Goal: Task Accomplishment & Management: Use online tool/utility

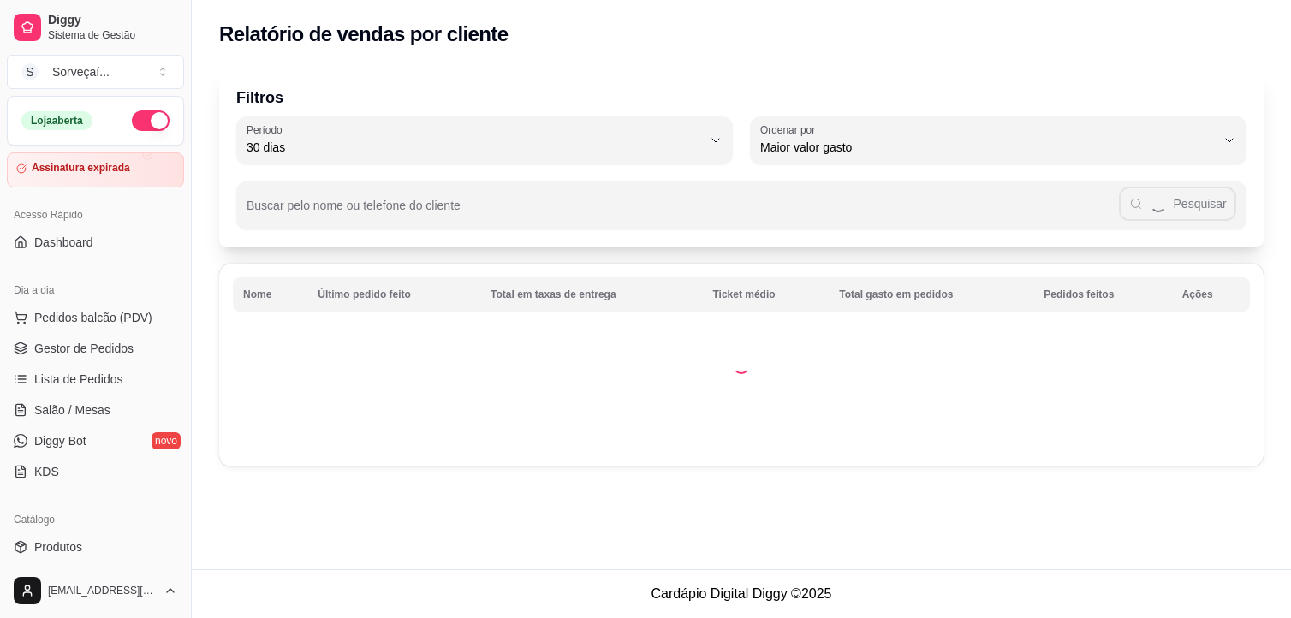
select select "30"
select select "HIGHEST_TOTAL_SPENT_WITH_ORDERS"
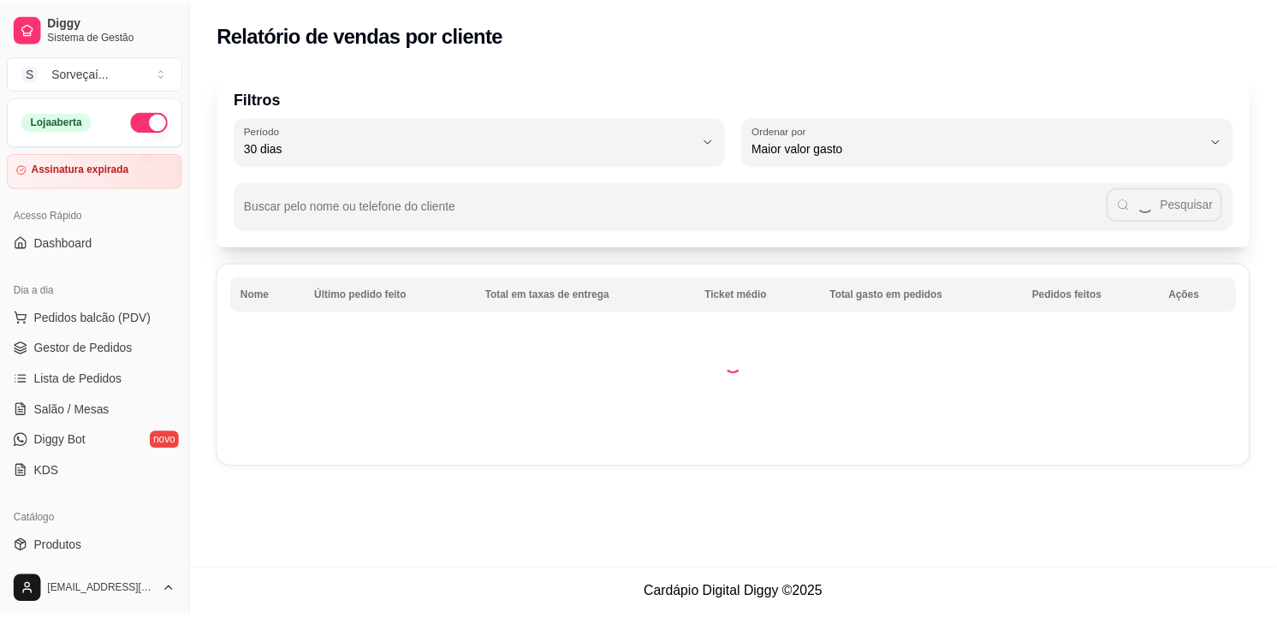
scroll to position [285, 0]
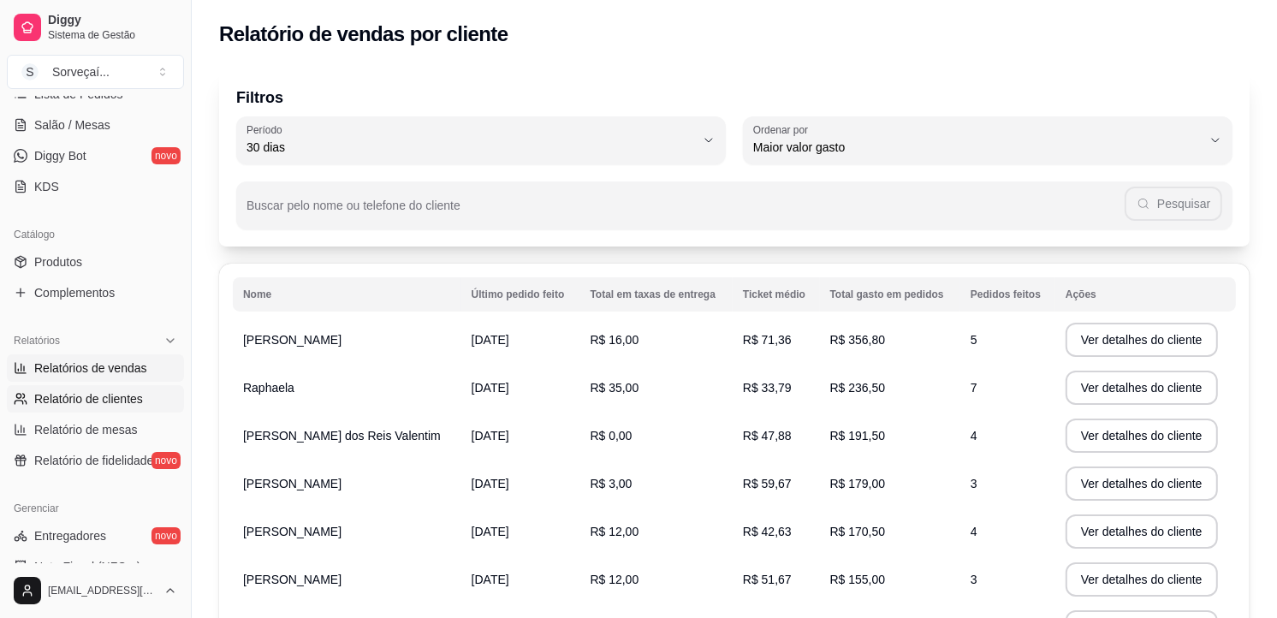
click at [140, 366] on span "Relatórios de vendas" at bounding box center [90, 368] width 113 height 17
select select "ALL"
select select "0"
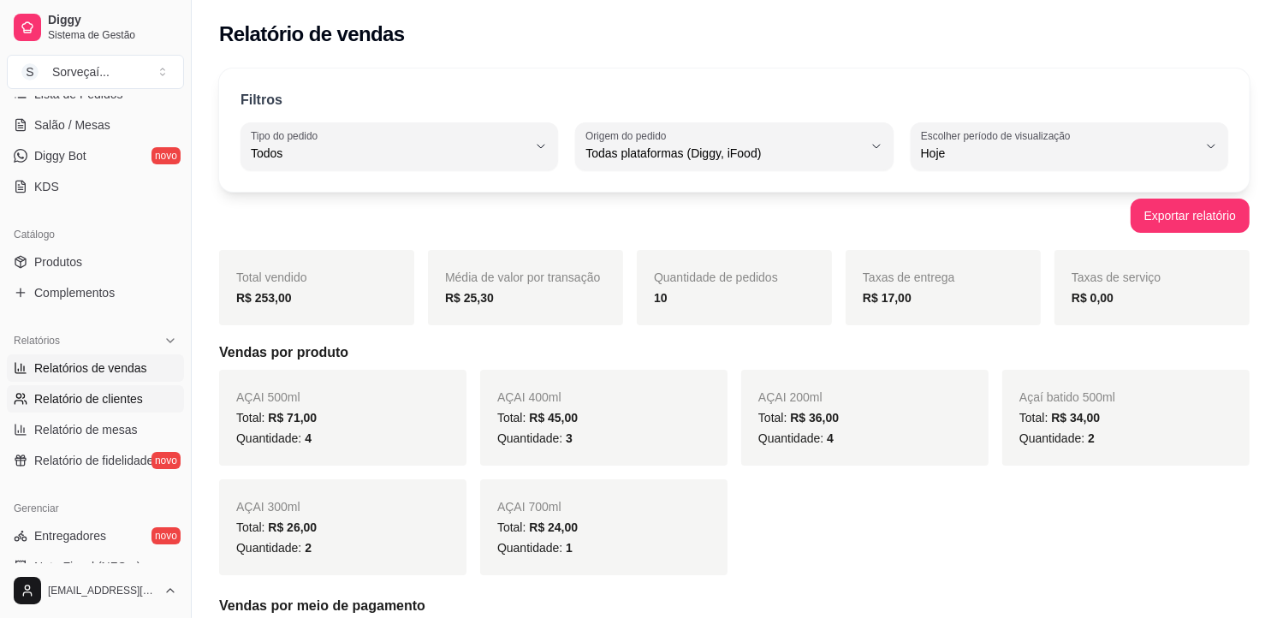
click at [122, 399] on span "Relatório de clientes" at bounding box center [88, 398] width 109 height 17
select select "30"
select select "HIGHEST_TOTAL_SPENT_WITH_ORDERS"
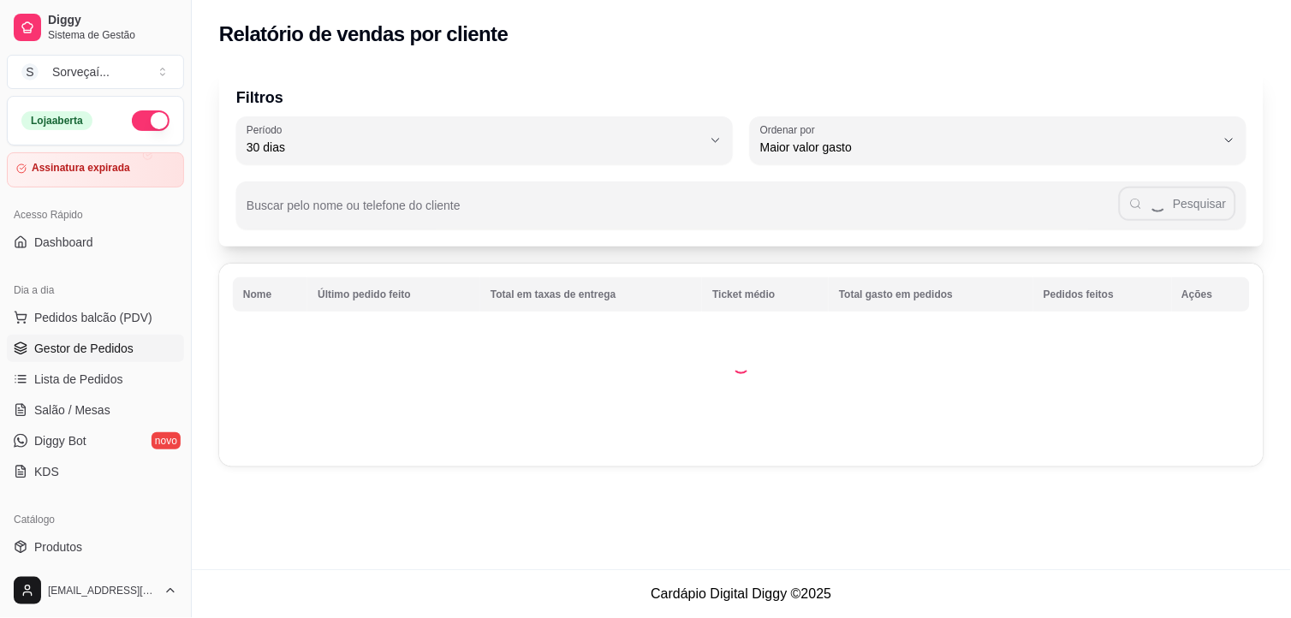
click at [104, 353] on span "Gestor de Pedidos" at bounding box center [83, 348] width 99 height 17
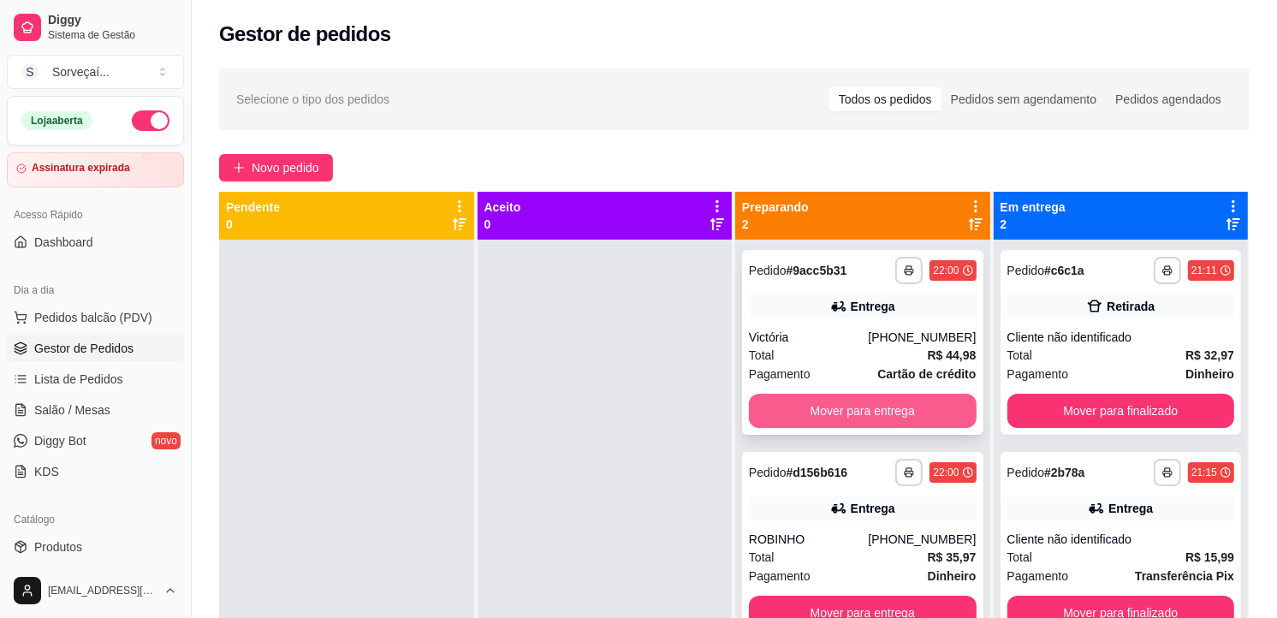
click at [830, 424] on button "Mover para entrega" at bounding box center [863, 411] width 228 height 34
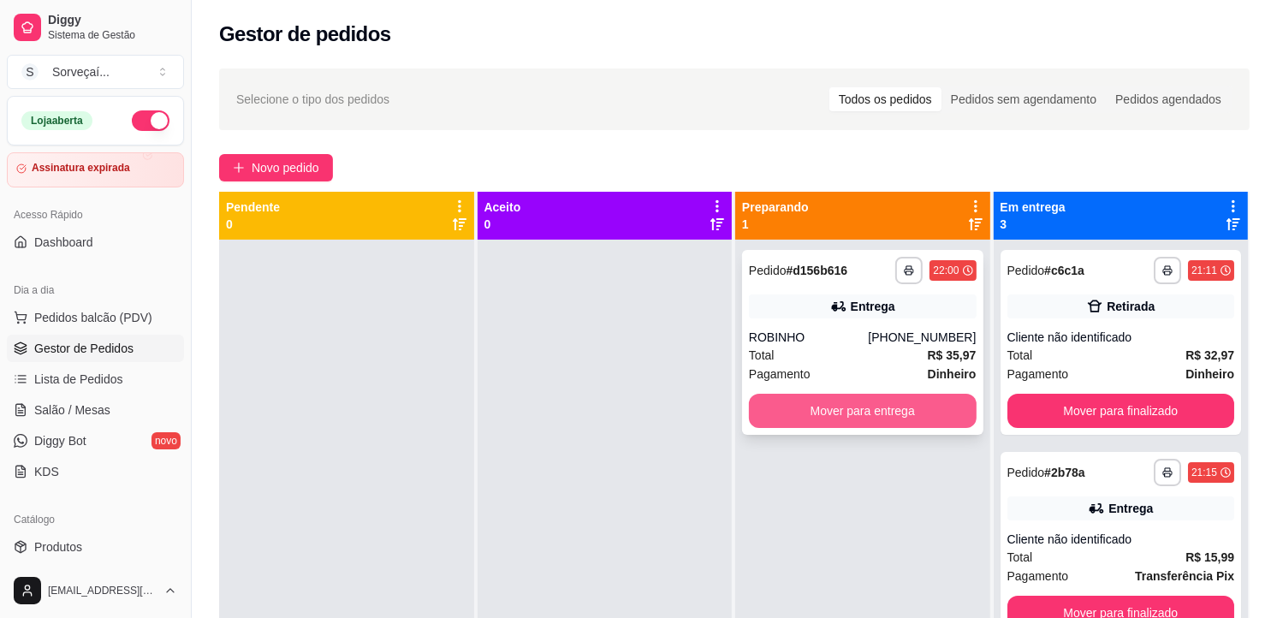
click at [837, 415] on button "Mover para entrega" at bounding box center [863, 411] width 228 height 34
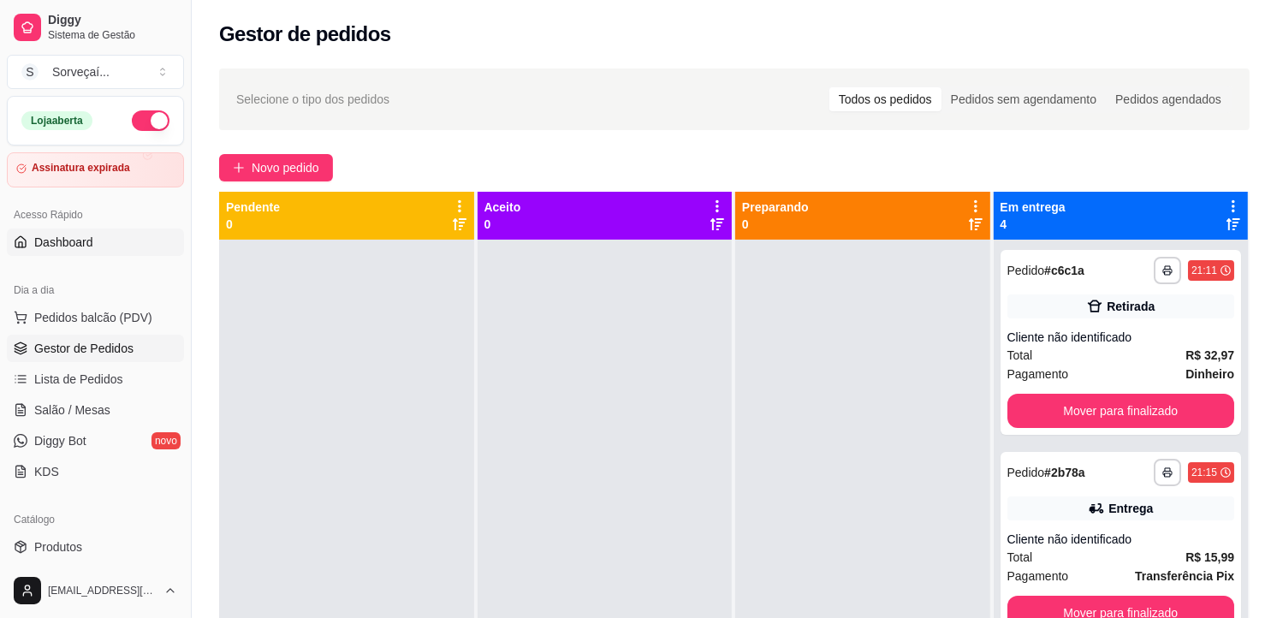
click at [107, 253] on link "Dashboard" at bounding box center [95, 242] width 177 height 27
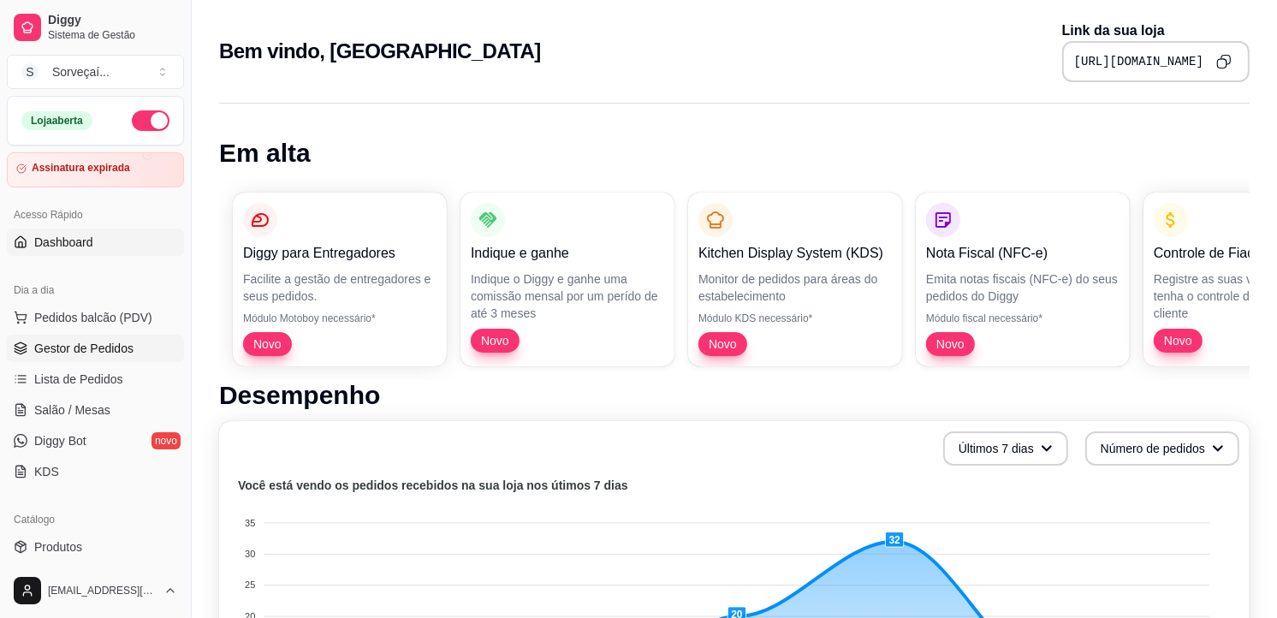
click at [112, 360] on link "Gestor de Pedidos" at bounding box center [95, 348] width 177 height 27
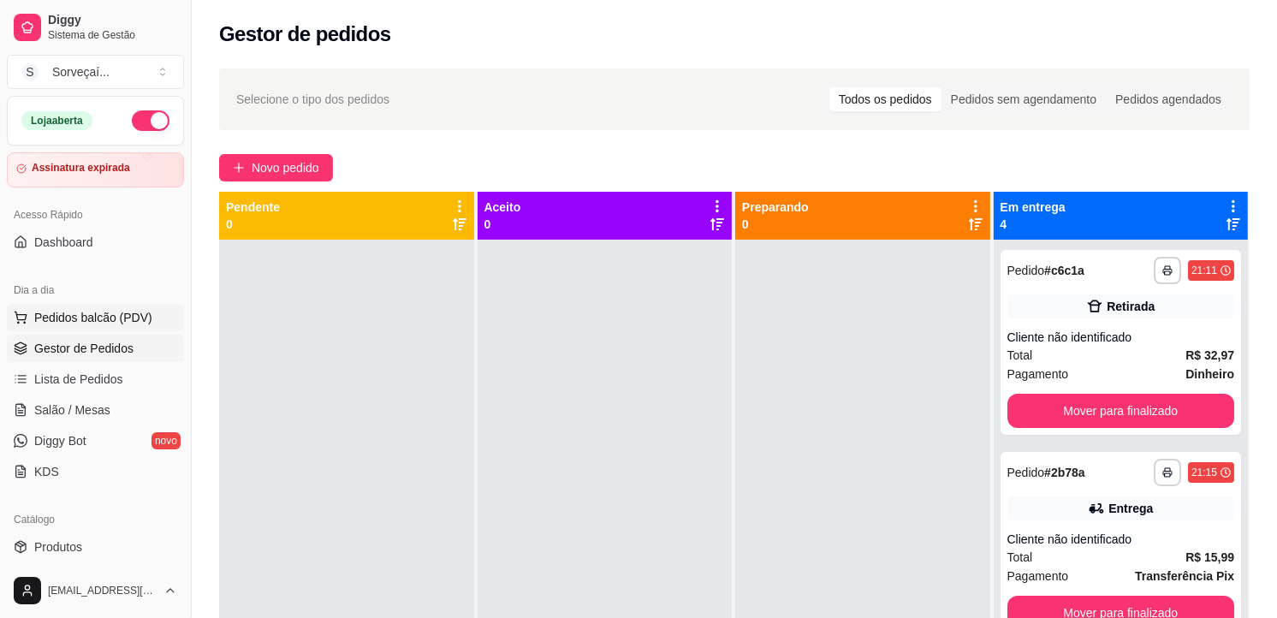
click at [128, 314] on span "Pedidos balcão (PDV)" at bounding box center [93, 317] width 118 height 17
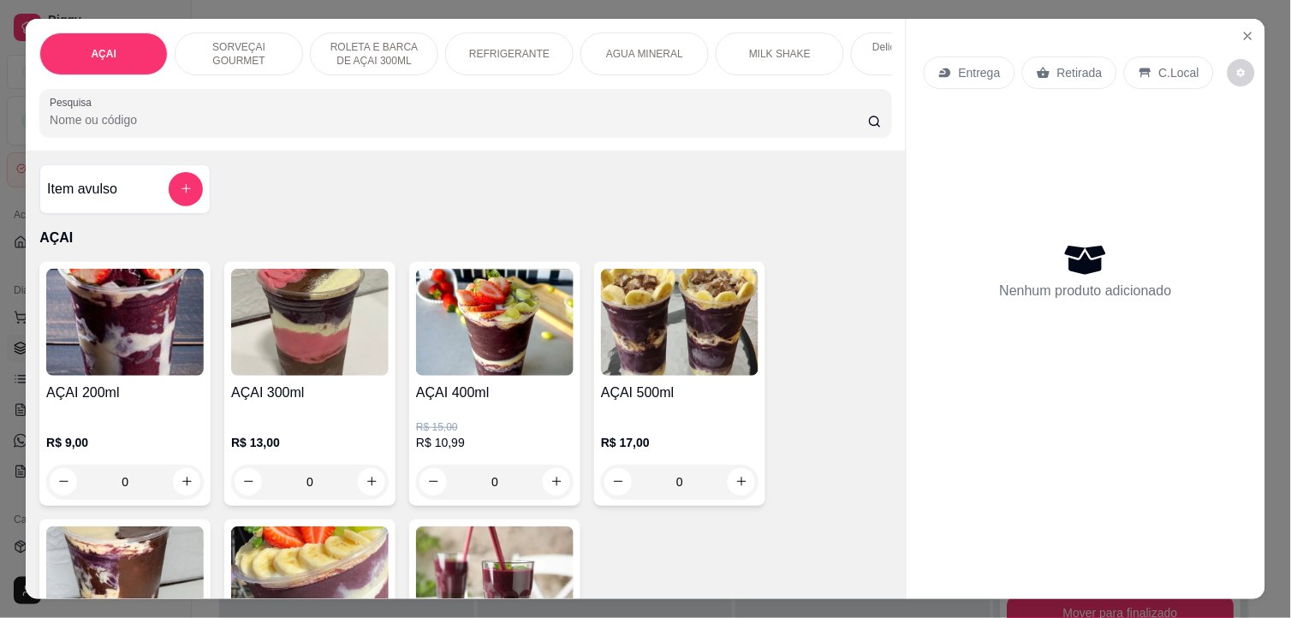
click at [492, 395] on h4 "AÇAI 400ml" at bounding box center [495, 393] width 158 height 21
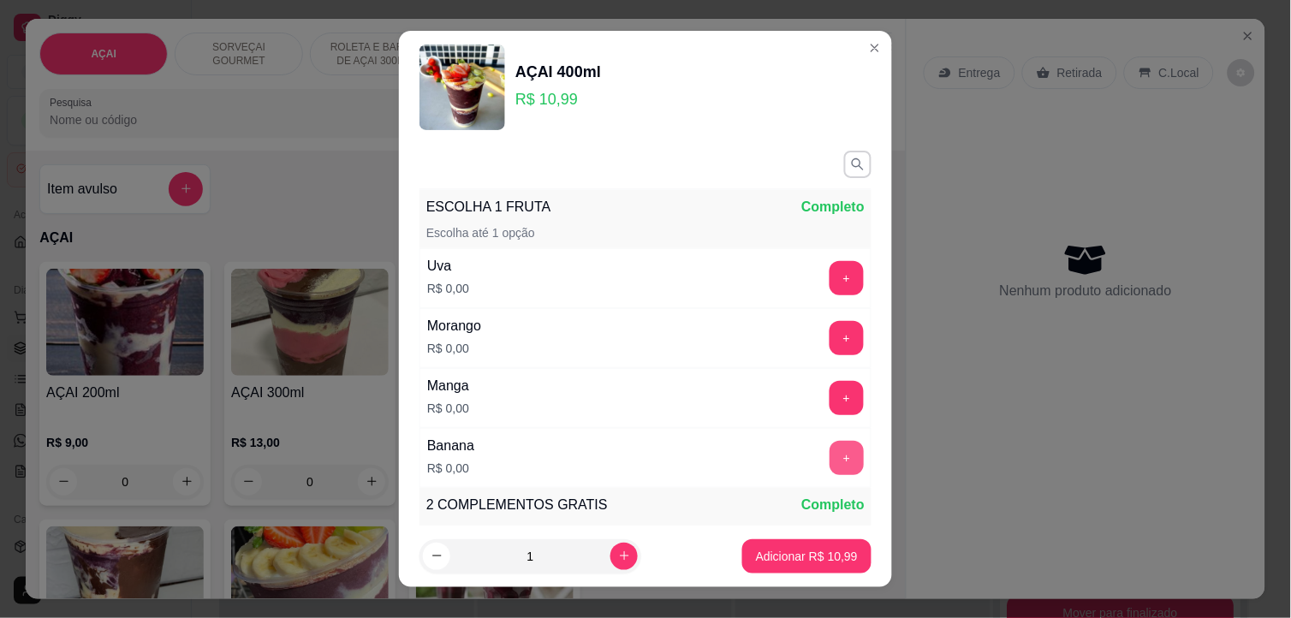
click at [830, 466] on button "+" at bounding box center [847, 458] width 34 height 34
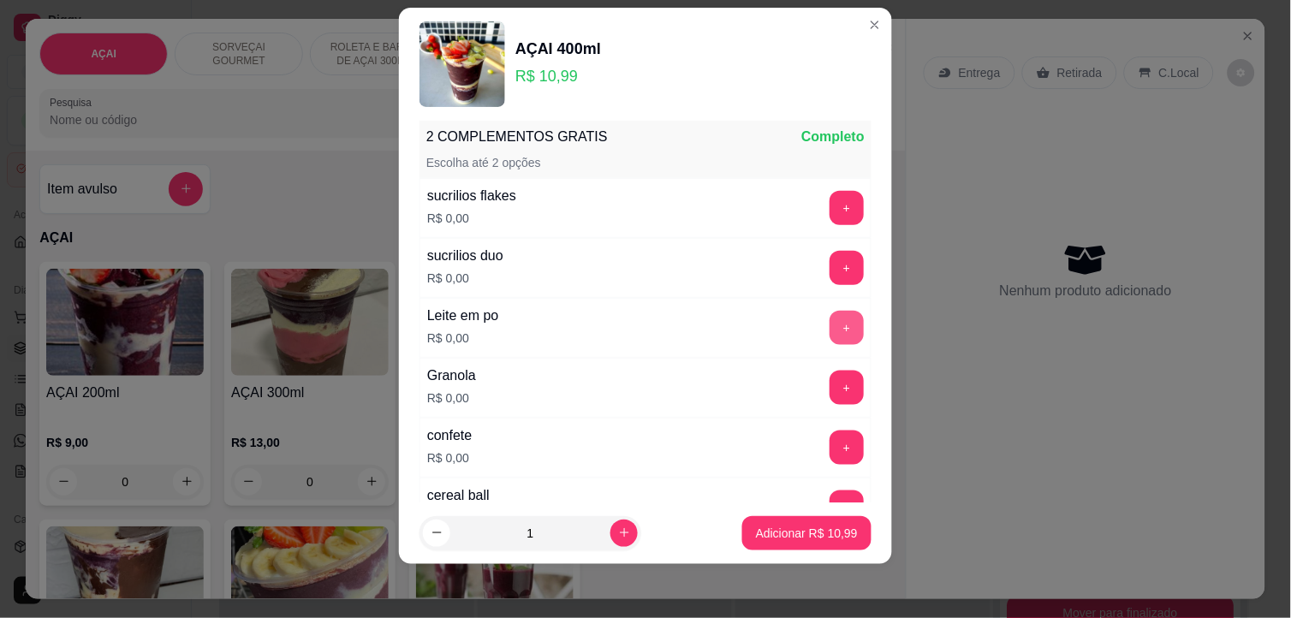
click at [830, 328] on button "+" at bounding box center [847, 328] width 34 height 34
click at [830, 378] on button "+" at bounding box center [847, 388] width 34 height 34
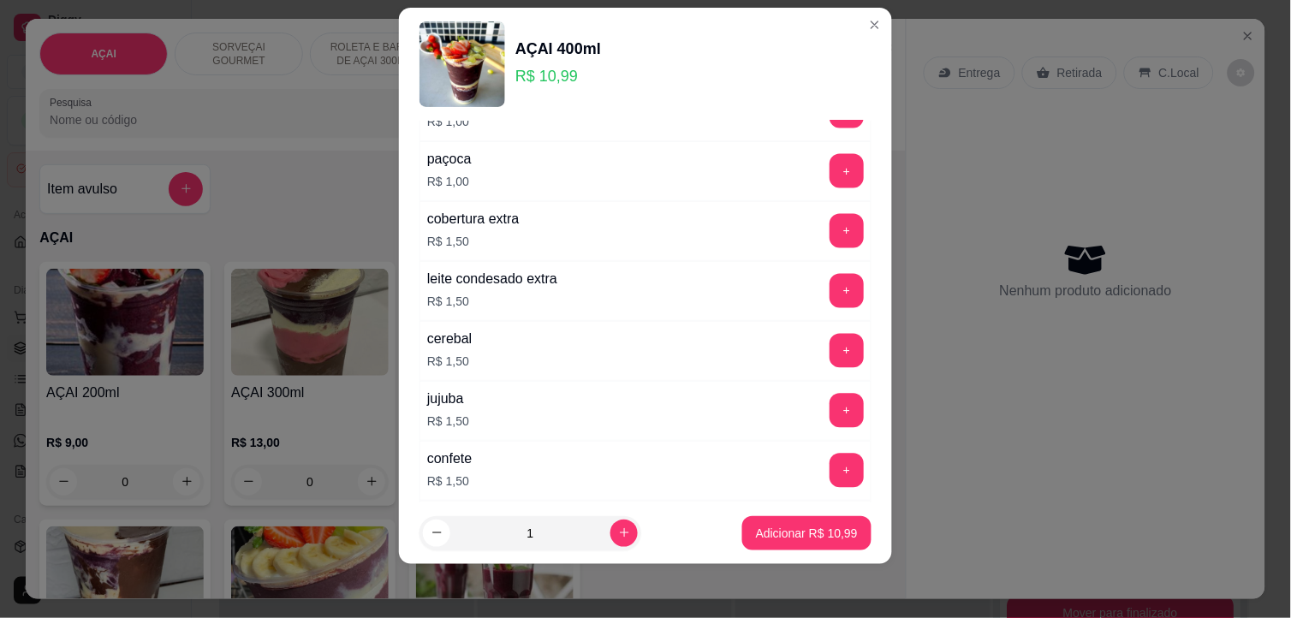
scroll to position [2215, 0]
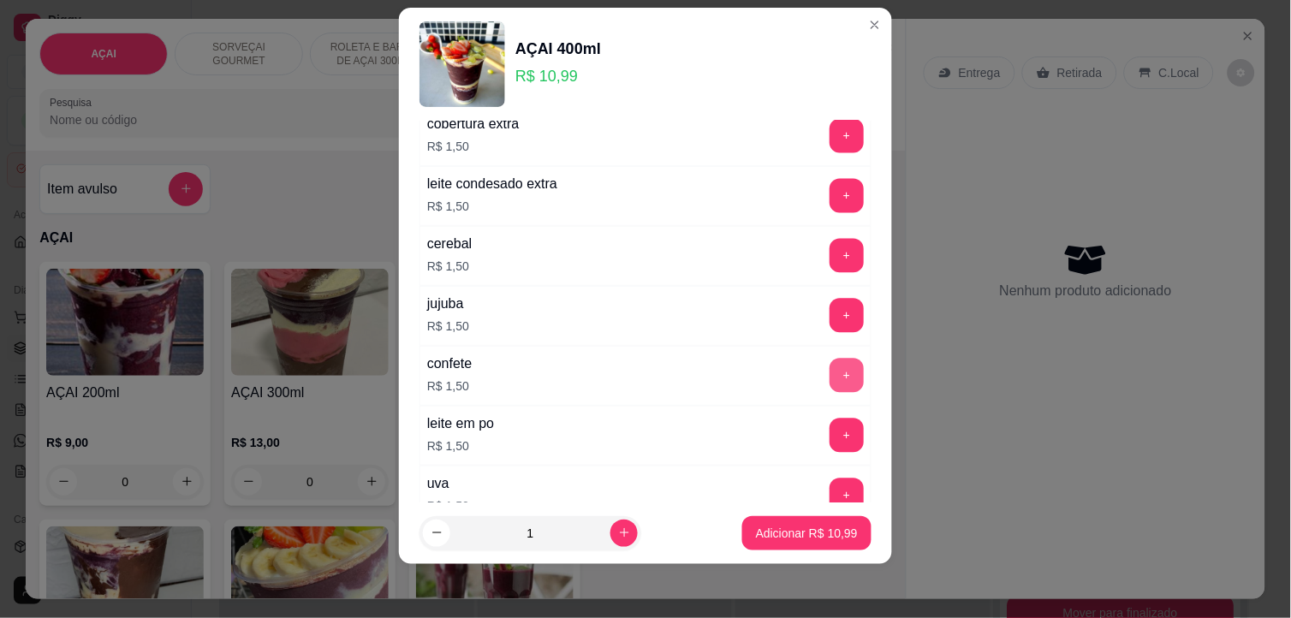
click at [830, 383] on button "+" at bounding box center [847, 376] width 34 height 34
click at [822, 536] on p "Adicionar R$ 12,49" at bounding box center [807, 533] width 99 height 16
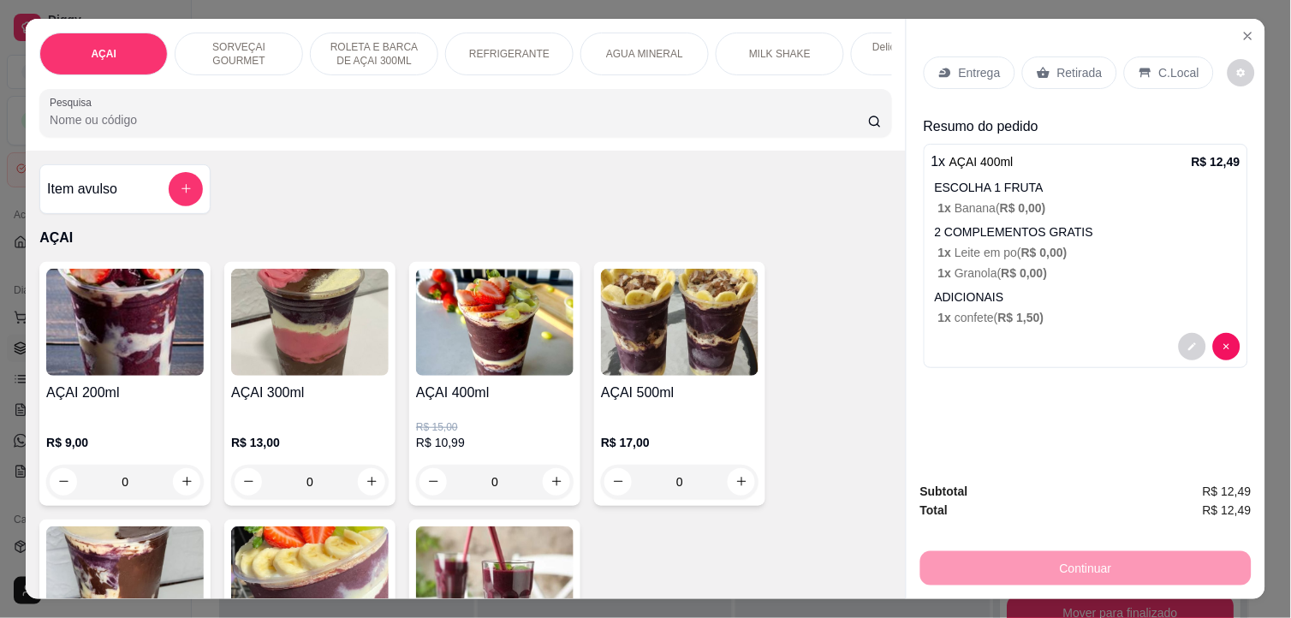
click at [987, 64] on p "Entrega" at bounding box center [980, 72] width 42 height 17
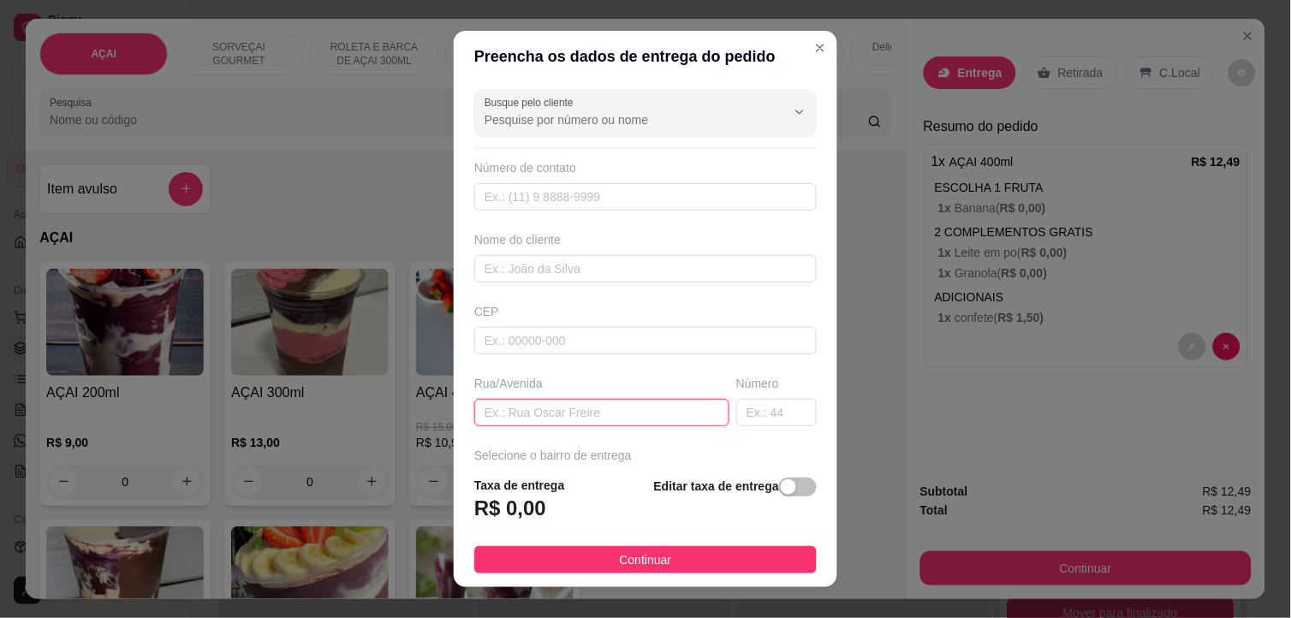
click at [596, 412] on input "text" at bounding box center [601, 412] width 255 height 27
type input "[PERSON_NAME]"
click at [759, 416] on input "text" at bounding box center [776, 412] width 80 height 27
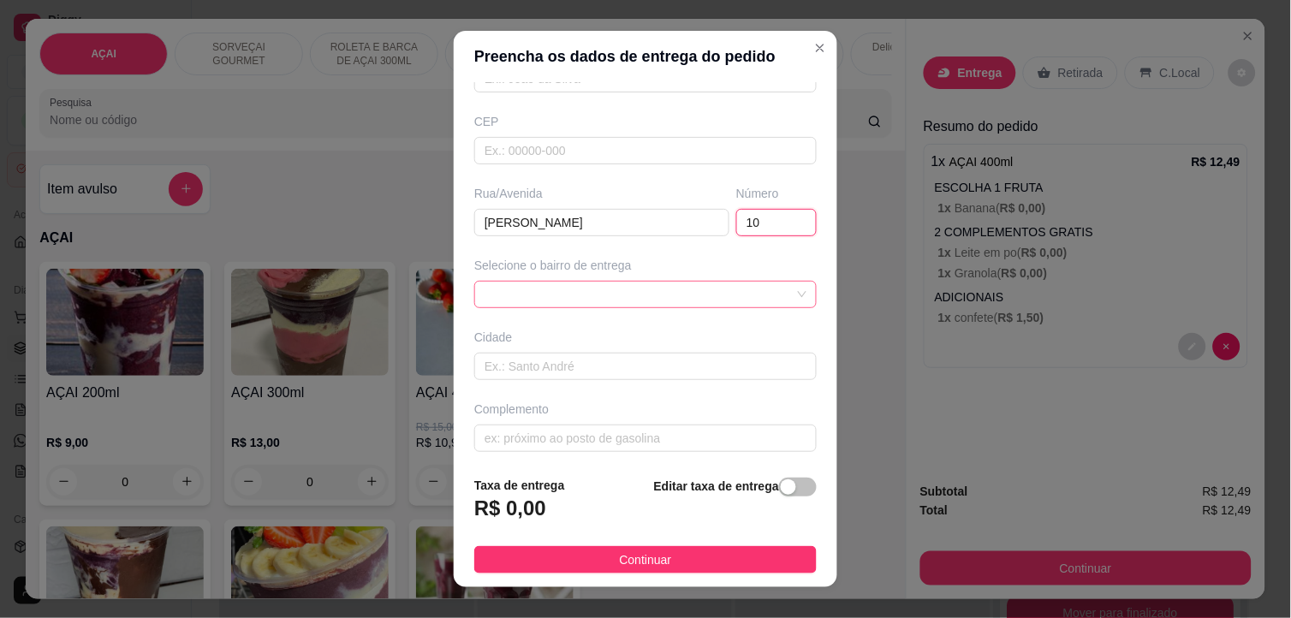
click at [542, 287] on div at bounding box center [645, 294] width 342 height 27
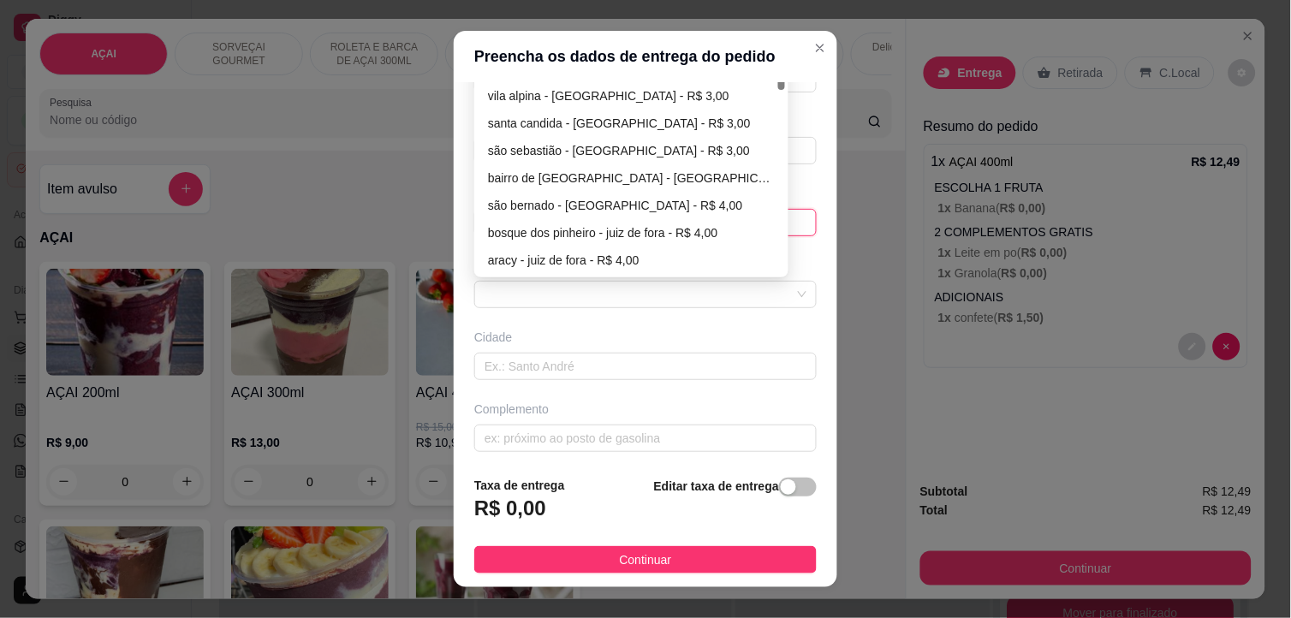
scroll to position [0, 0]
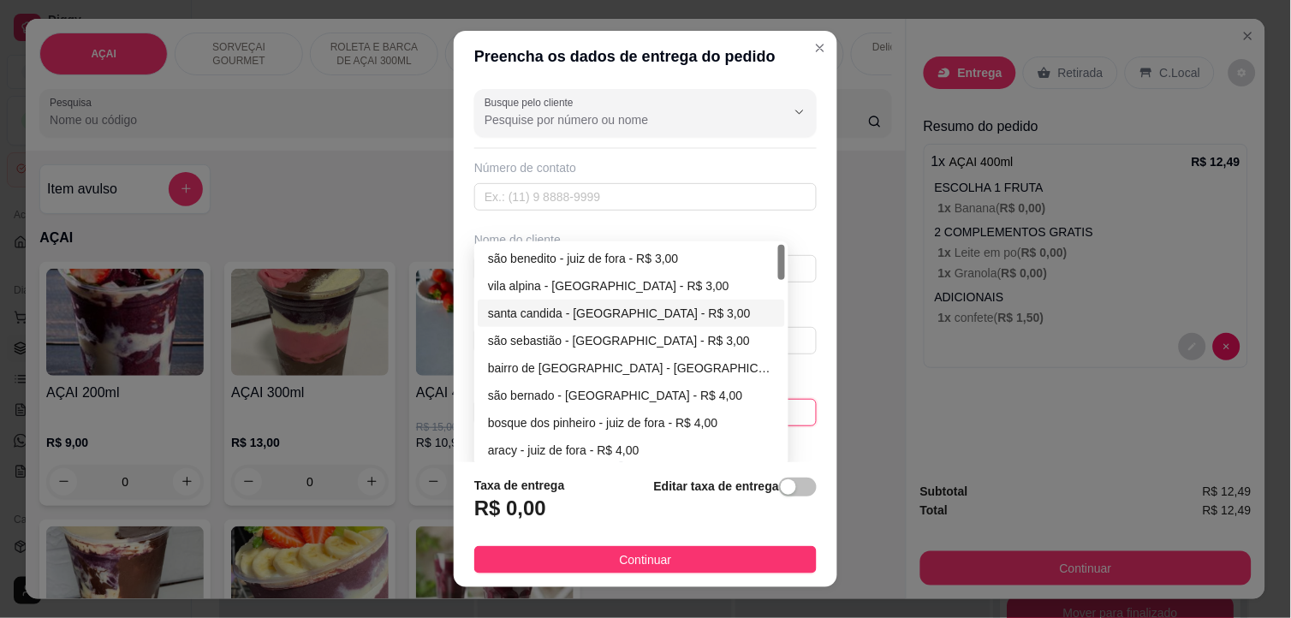
type input "10"
click at [589, 312] on div "Busque pelo cliente Número de contato Nome do cliente CEP Rua/[STREET_ADDRESS][…" at bounding box center [646, 272] width 384 height 380
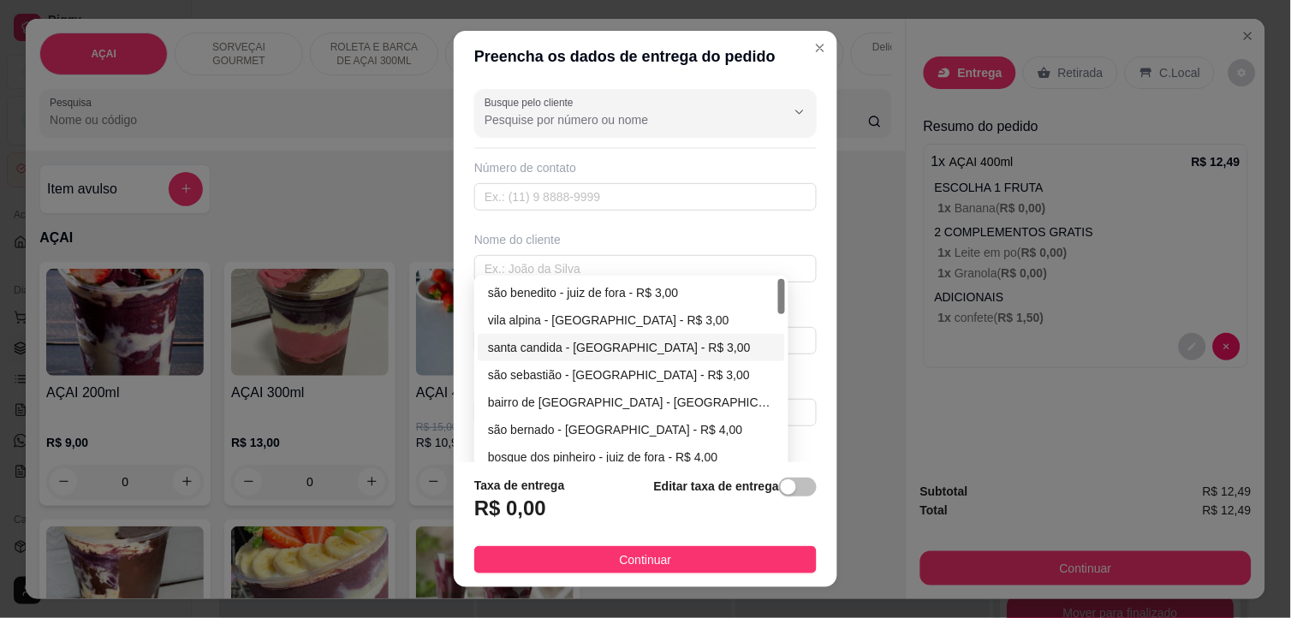
scroll to position [198, 0]
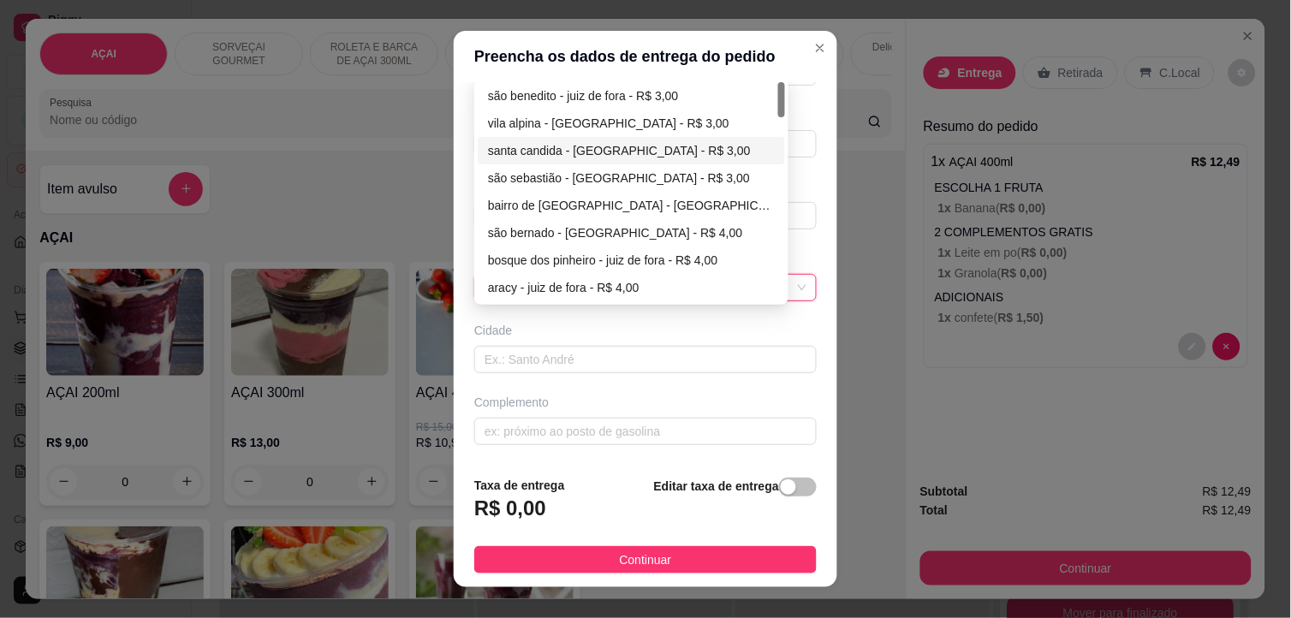
click at [536, 319] on div "Busque pelo cliente Número de contato Nome do cliente CEP Rua/[STREET_ADDRESS][…" at bounding box center [646, 272] width 384 height 380
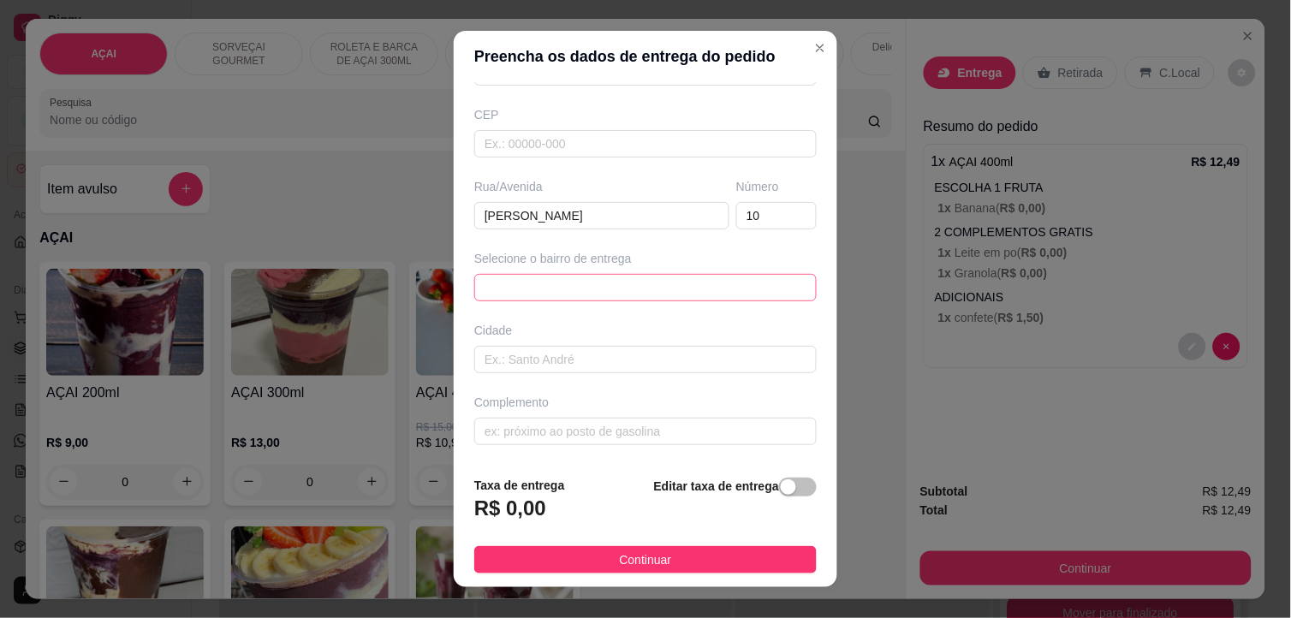
click at [569, 288] on div "686b1c654512a6f524c98fcb 686b1c874512a6f524c98fce 686b1ccd4512a6f524c98fd1 são …" at bounding box center [645, 287] width 342 height 27
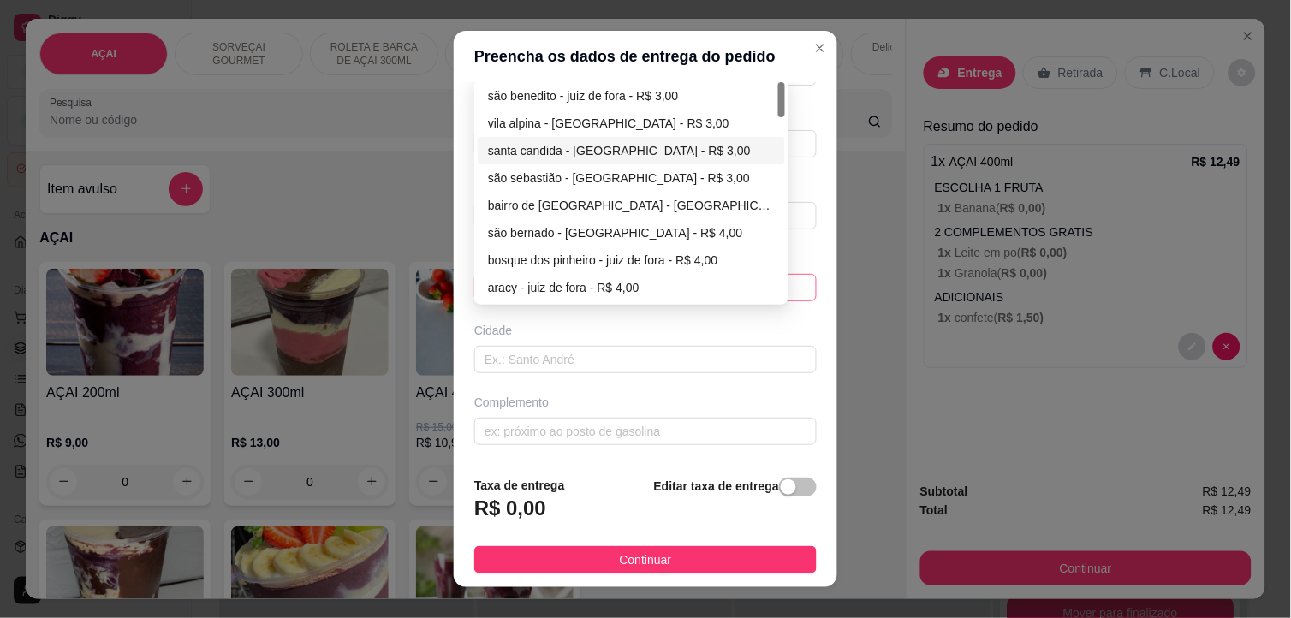
click at [594, 152] on div "santa candida - [GEOGRAPHIC_DATA] - R$ 3,00" at bounding box center [631, 150] width 287 height 19
type input "juiz de fora"
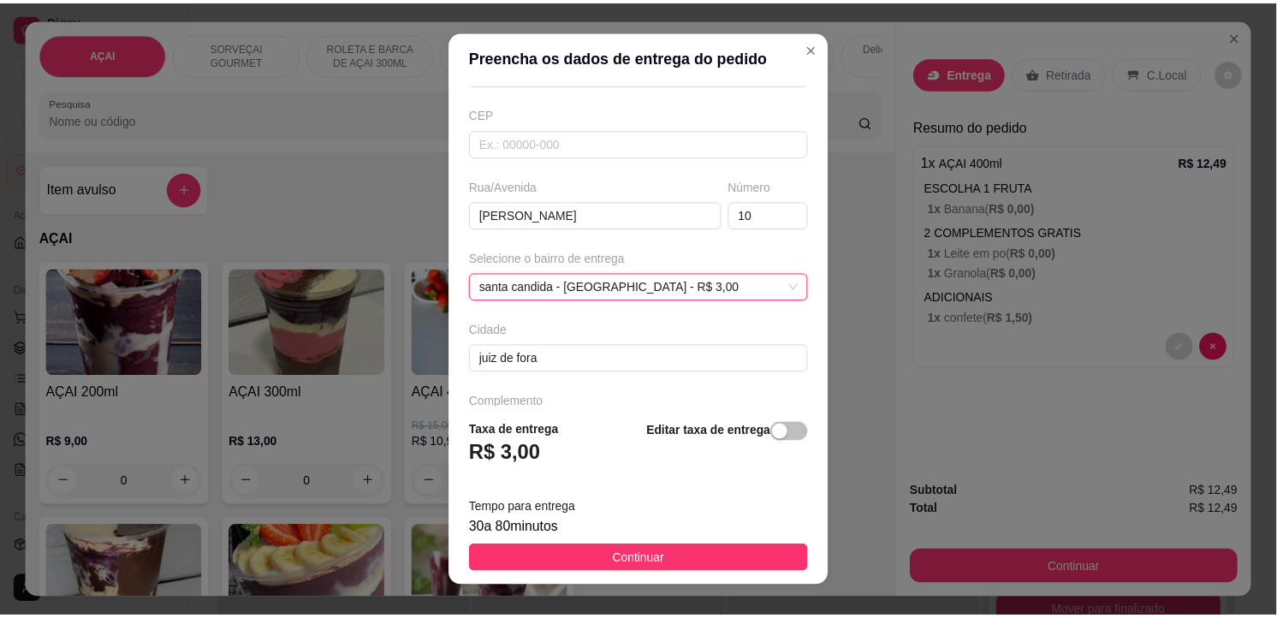
scroll to position [252, 0]
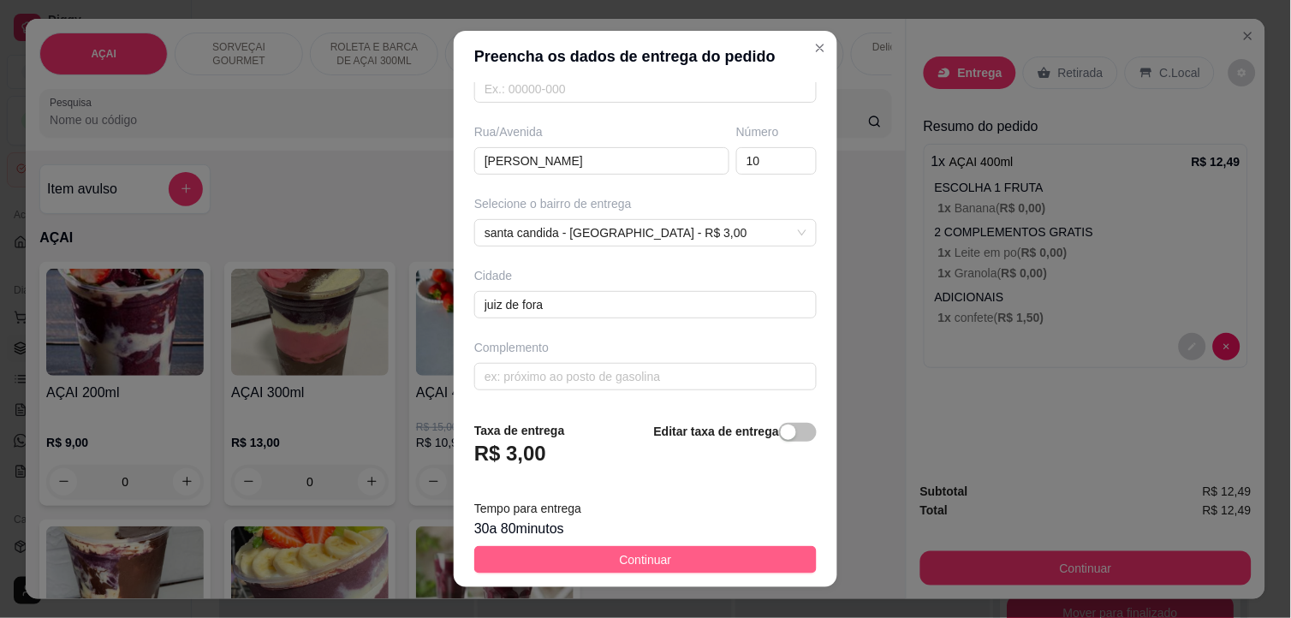
click at [657, 561] on span "Continuar" at bounding box center [646, 559] width 52 height 19
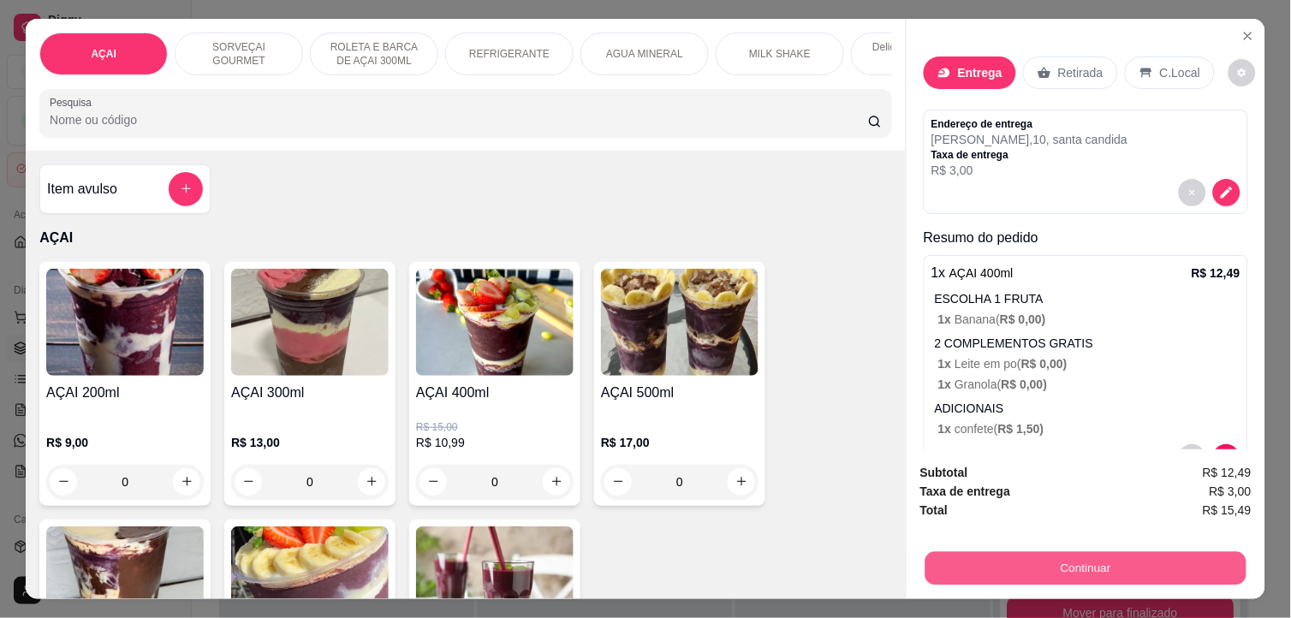
click at [1023, 552] on button "Continuar" at bounding box center [1085, 568] width 321 height 33
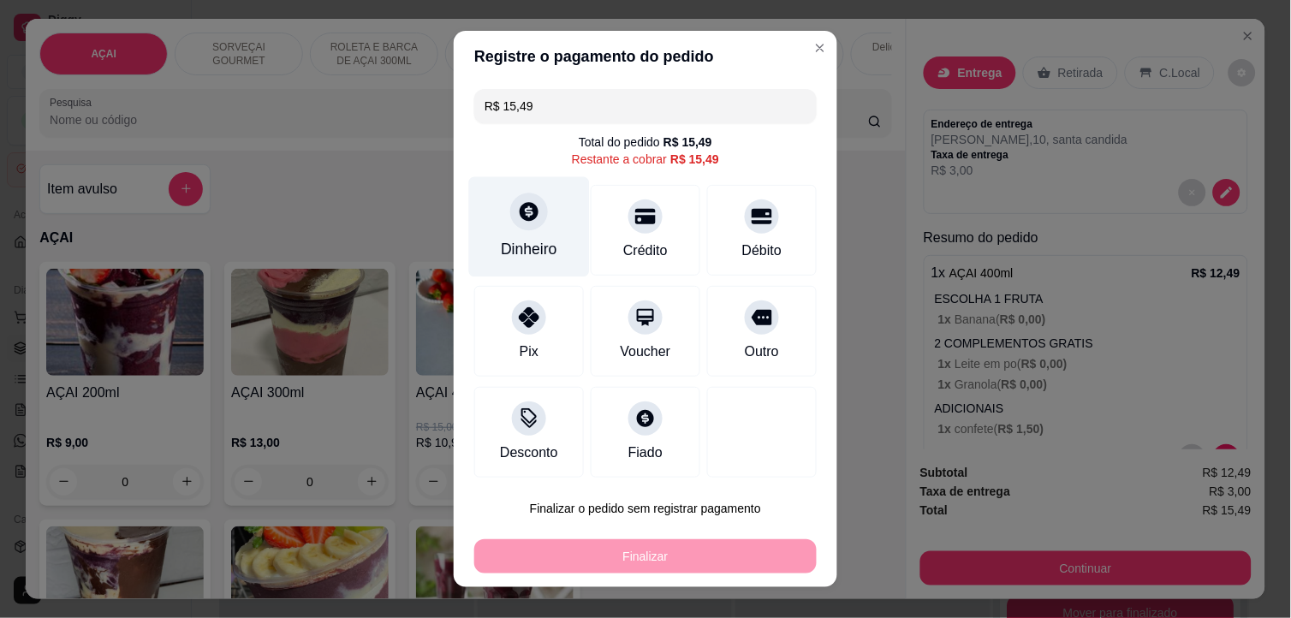
click at [519, 245] on div "Dinheiro" at bounding box center [529, 249] width 56 height 22
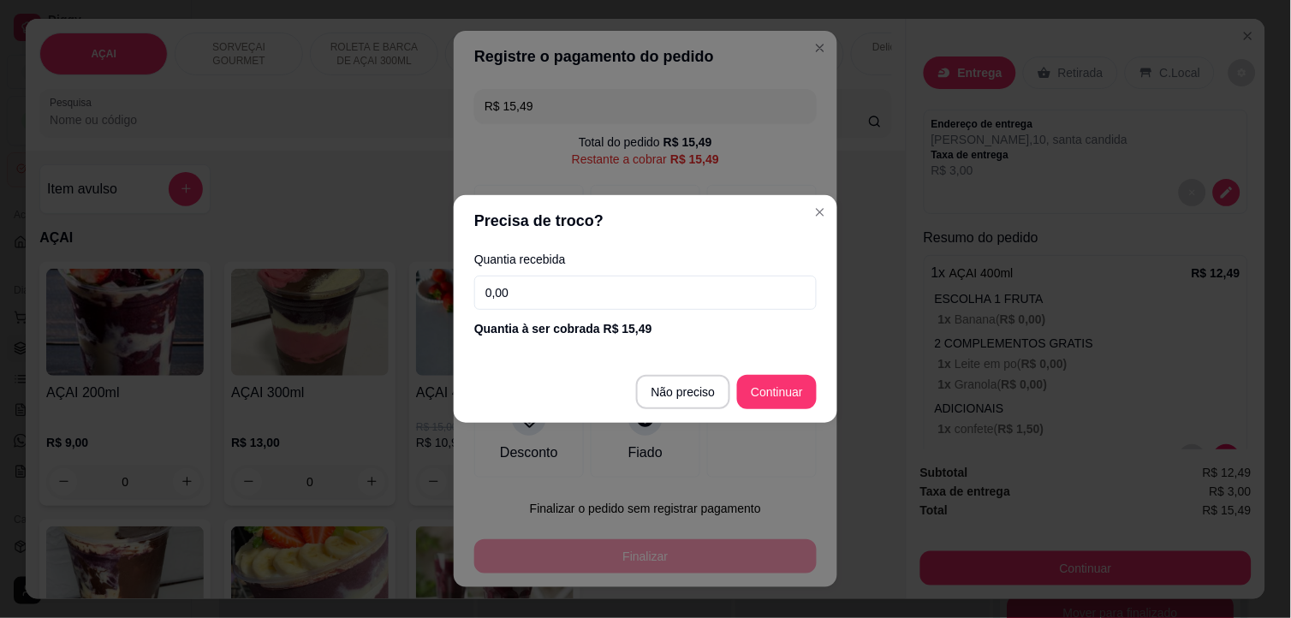
click at [589, 285] on input "0,00" at bounding box center [645, 293] width 342 height 34
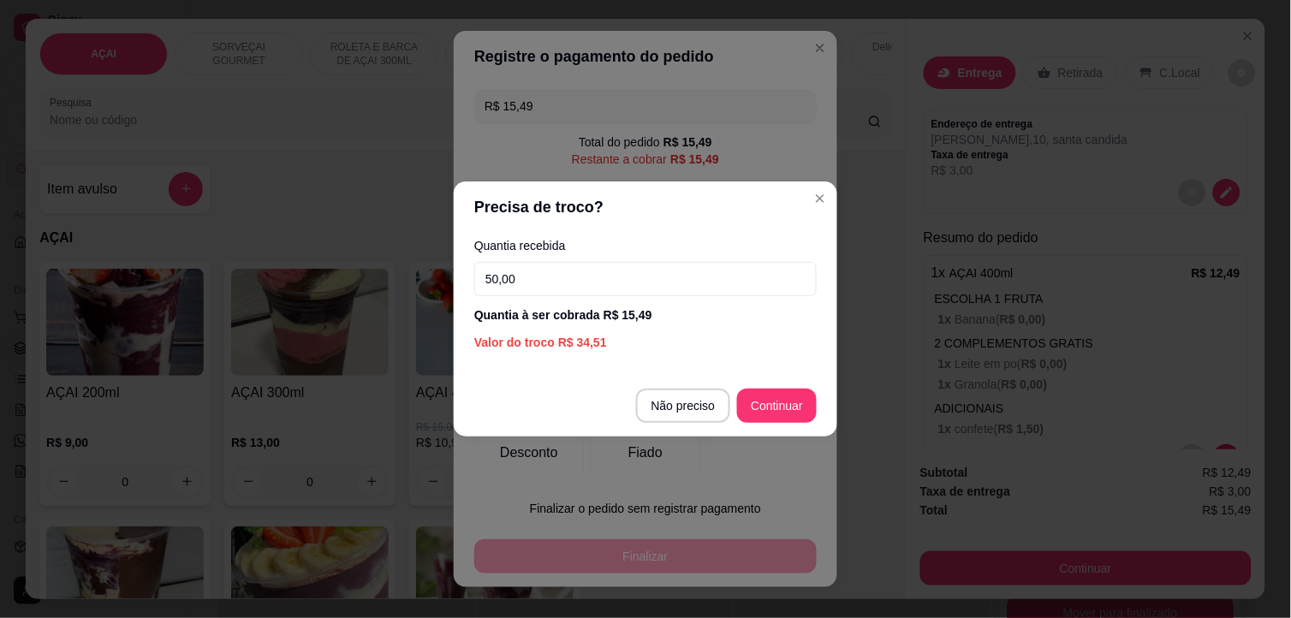
drag, startPoint x: 568, startPoint y: 275, endPoint x: 475, endPoint y: 287, distance: 94.1
click at [475, 287] on input "50,00" at bounding box center [645, 279] width 342 height 34
type input "0,00"
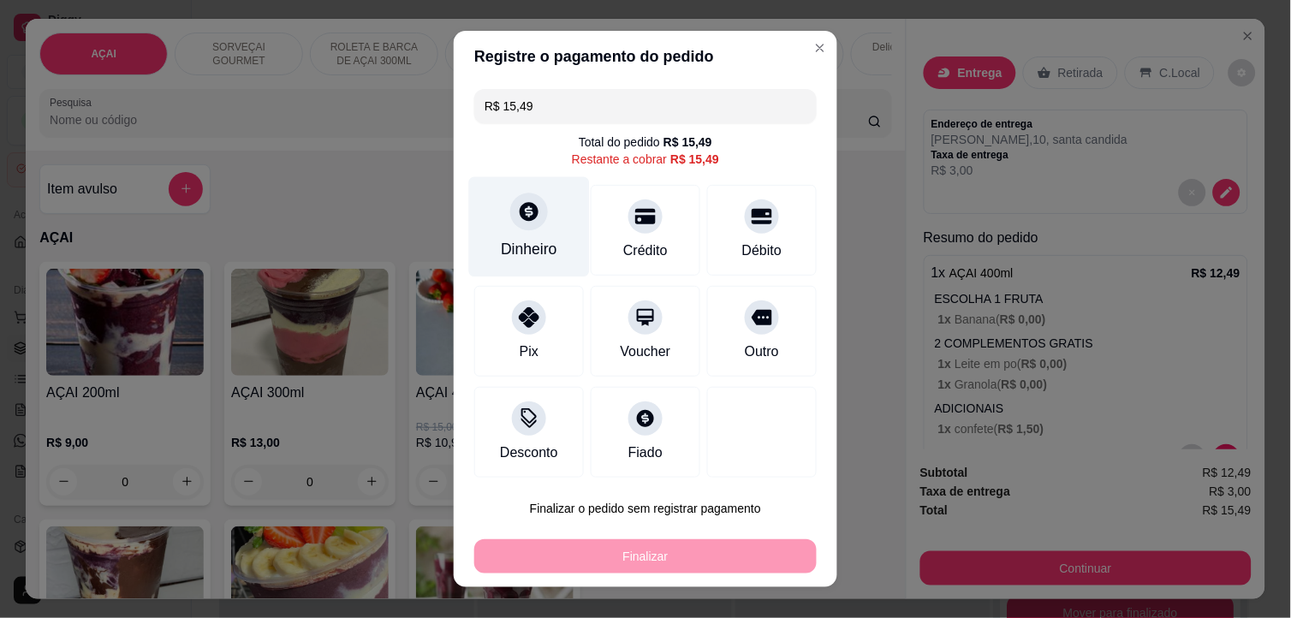
click at [526, 217] on icon at bounding box center [529, 211] width 22 height 22
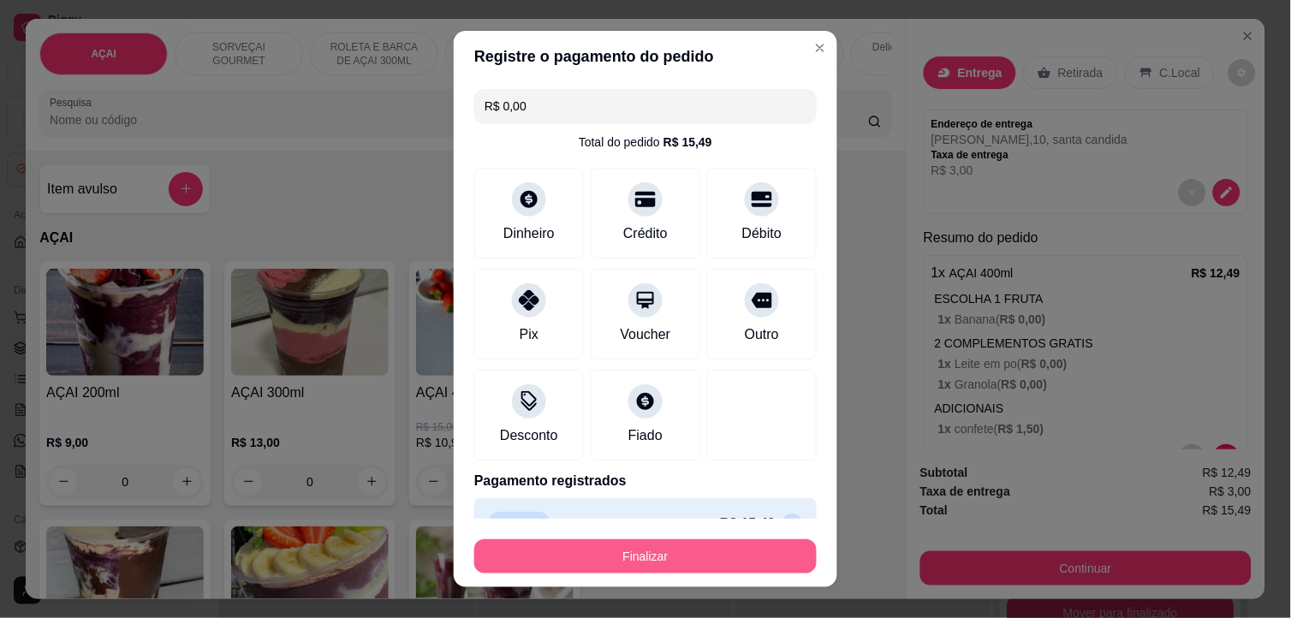
click at [700, 561] on button "Finalizar" at bounding box center [645, 556] width 342 height 34
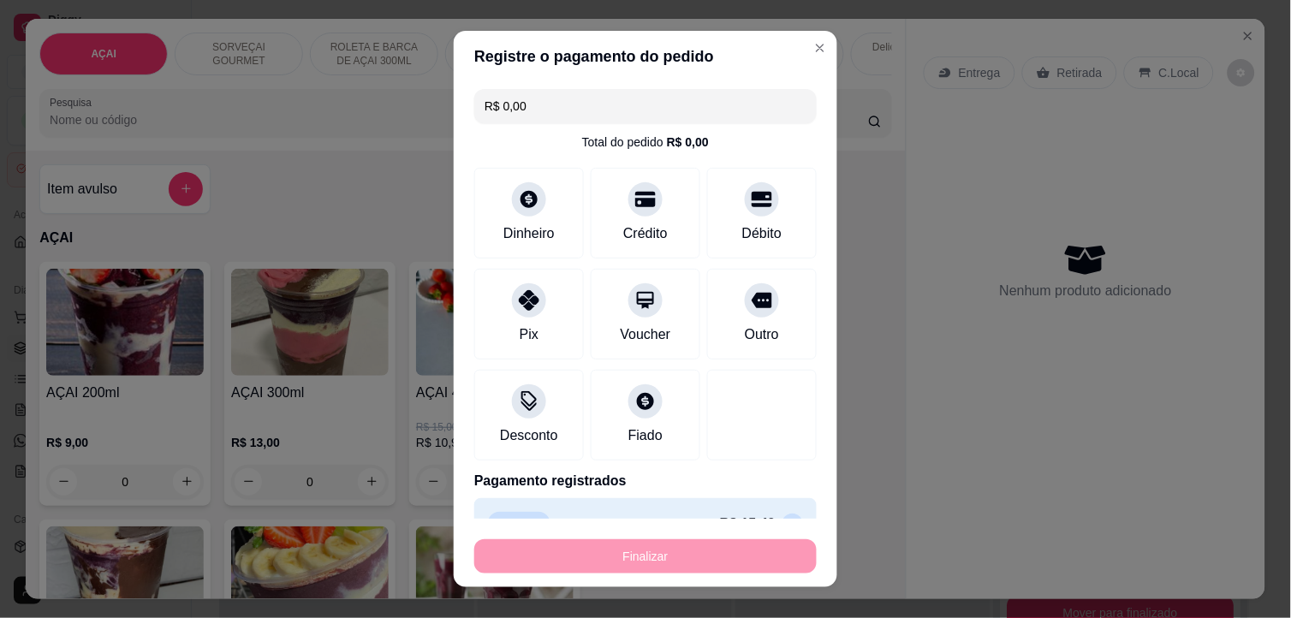
type input "-R$ 15,49"
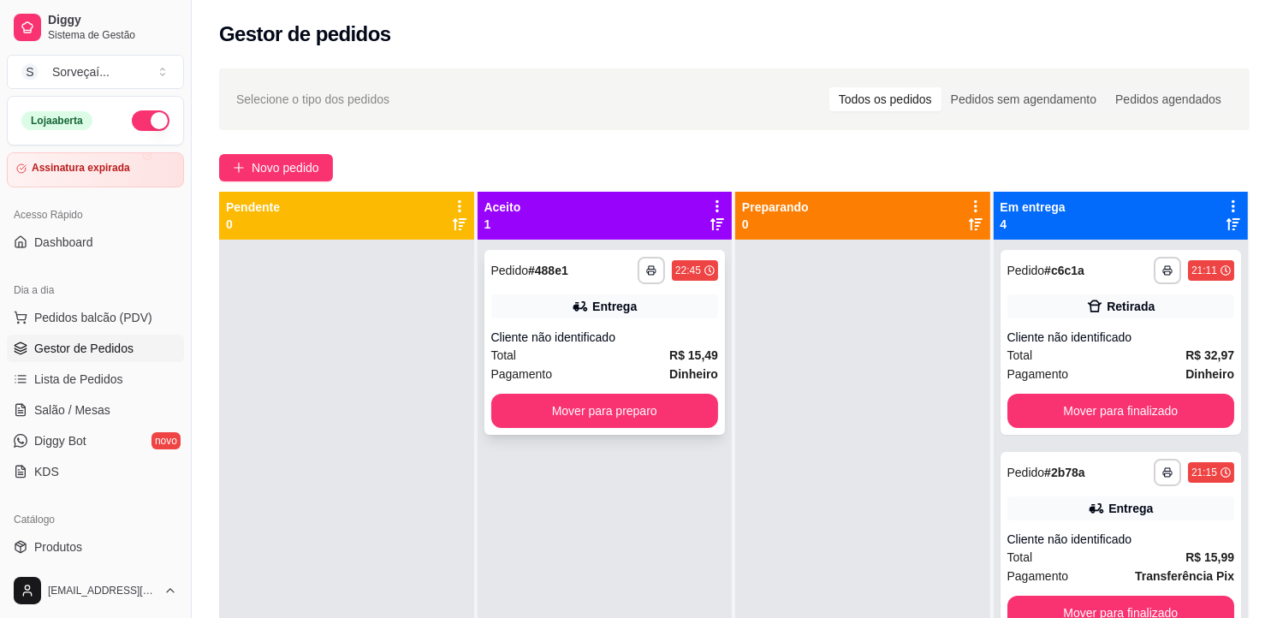
click at [587, 339] on div "Cliente não identificado" at bounding box center [605, 337] width 228 height 17
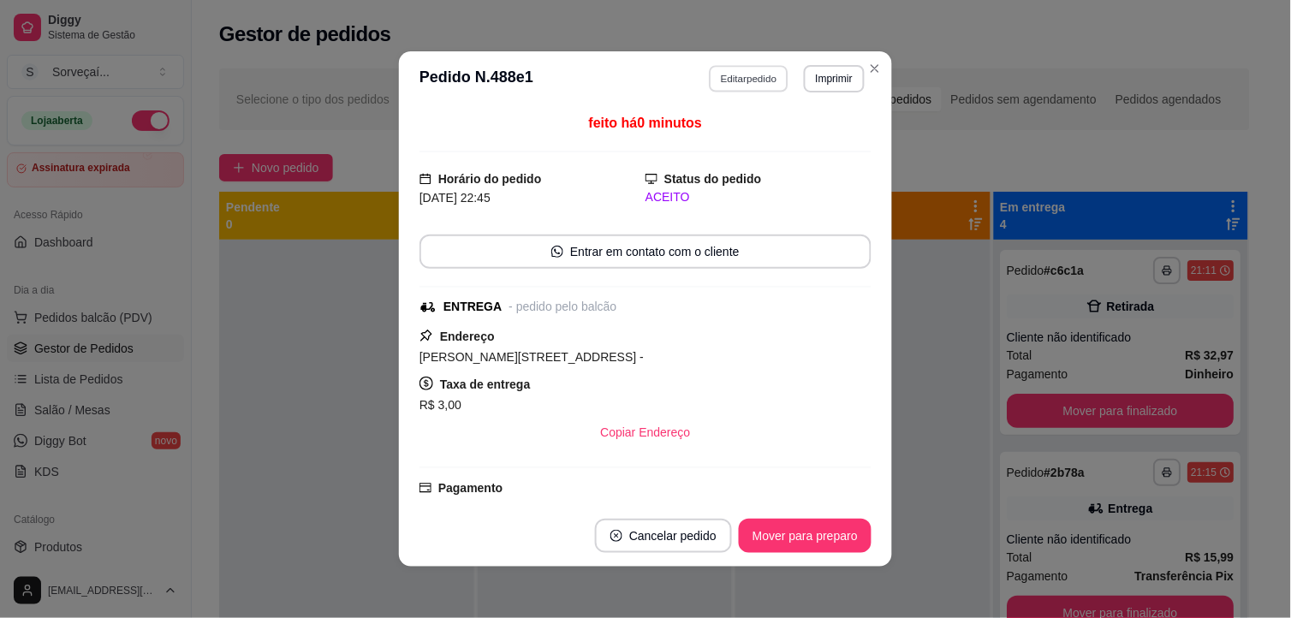
click at [764, 72] on button "Editar pedido" at bounding box center [750, 78] width 80 height 27
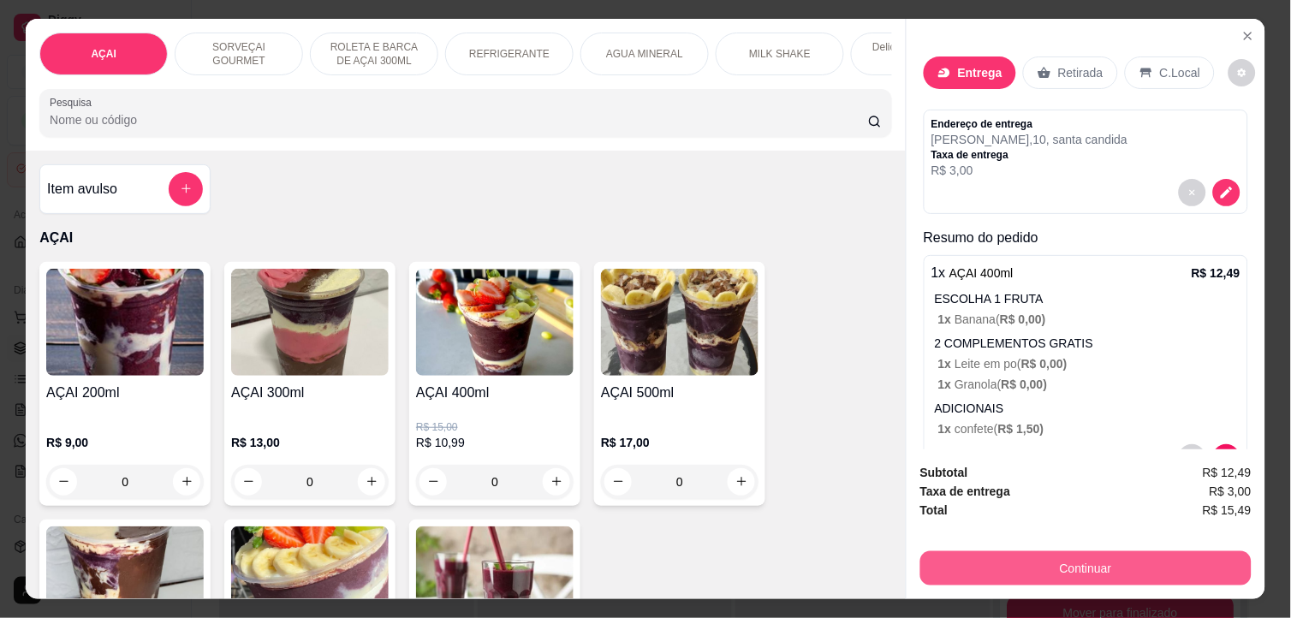
click at [1063, 561] on button "Continuar" at bounding box center [1085, 568] width 331 height 34
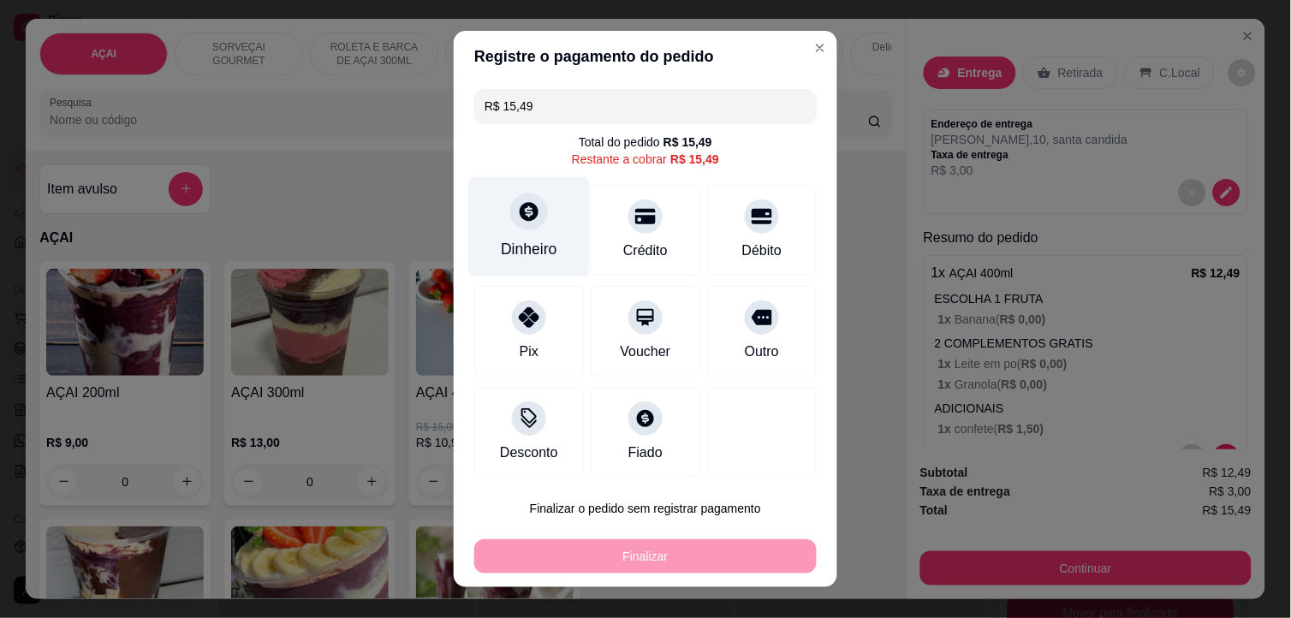
click at [528, 248] on div "Dinheiro" at bounding box center [529, 249] width 56 height 22
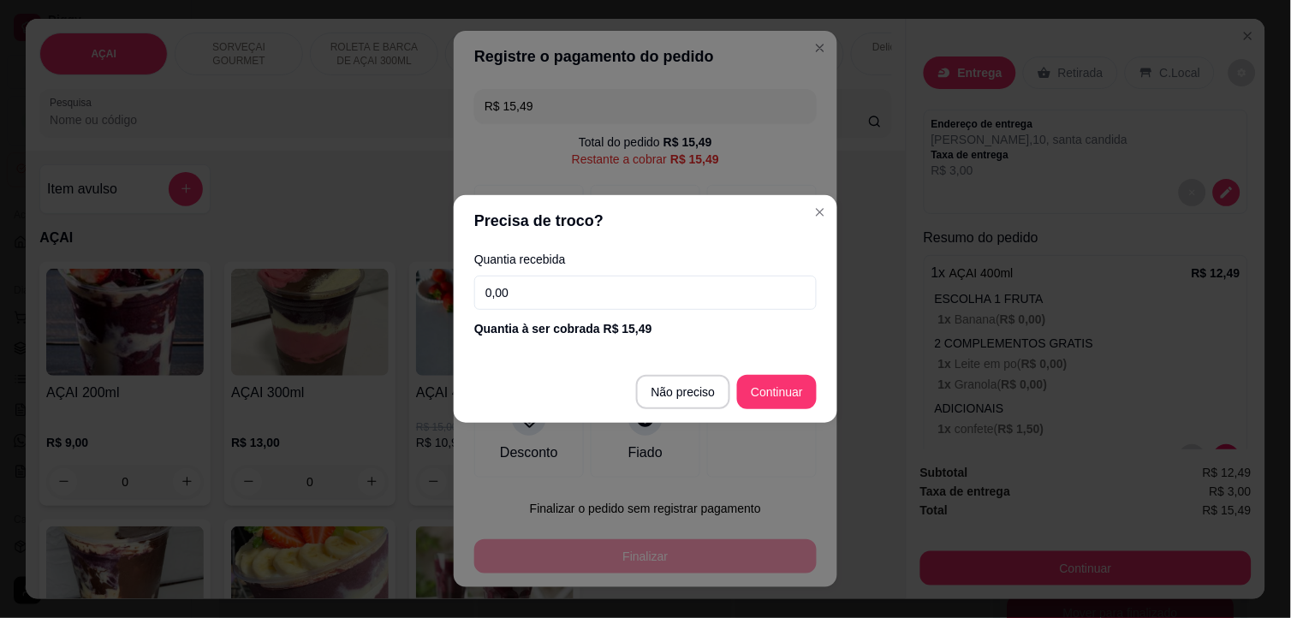
click at [614, 308] on input "0,00" at bounding box center [645, 293] width 342 height 34
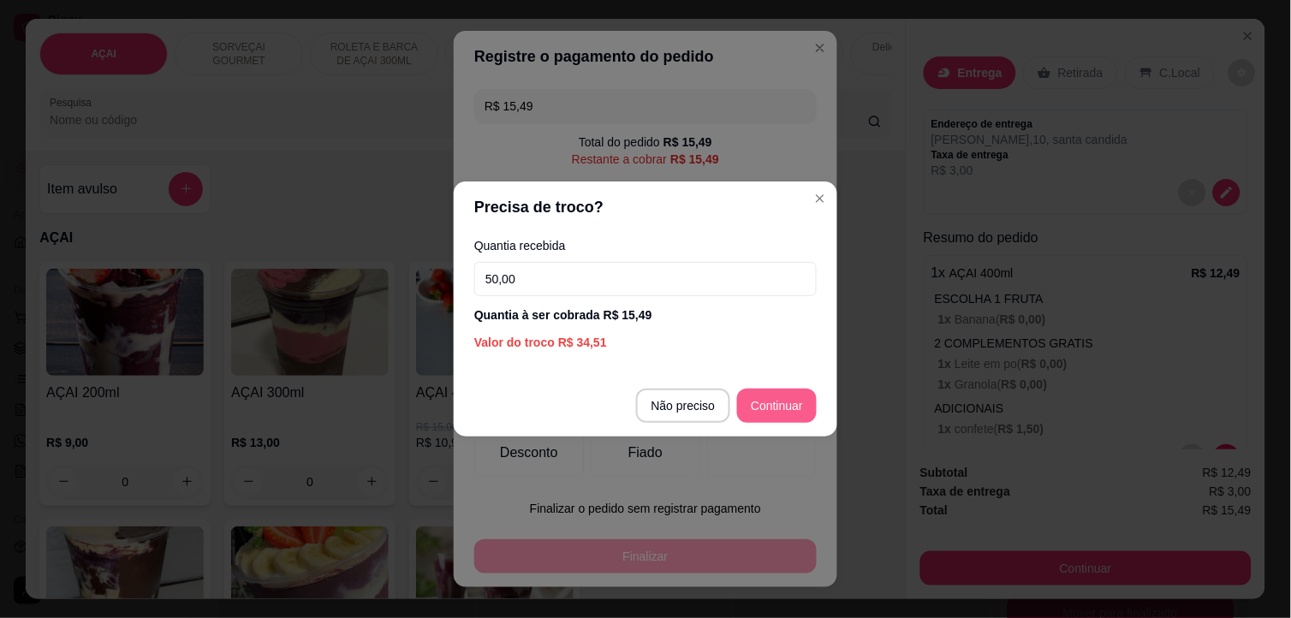
type input "50,00"
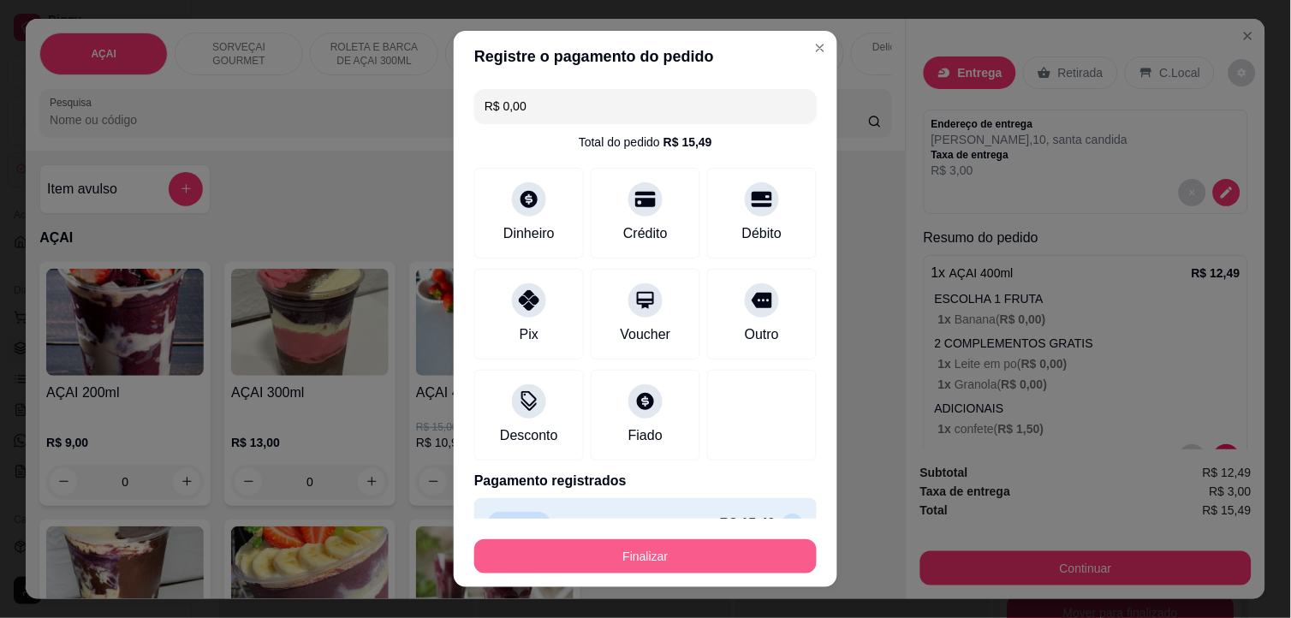
click at [642, 566] on button "Finalizar" at bounding box center [645, 556] width 342 height 34
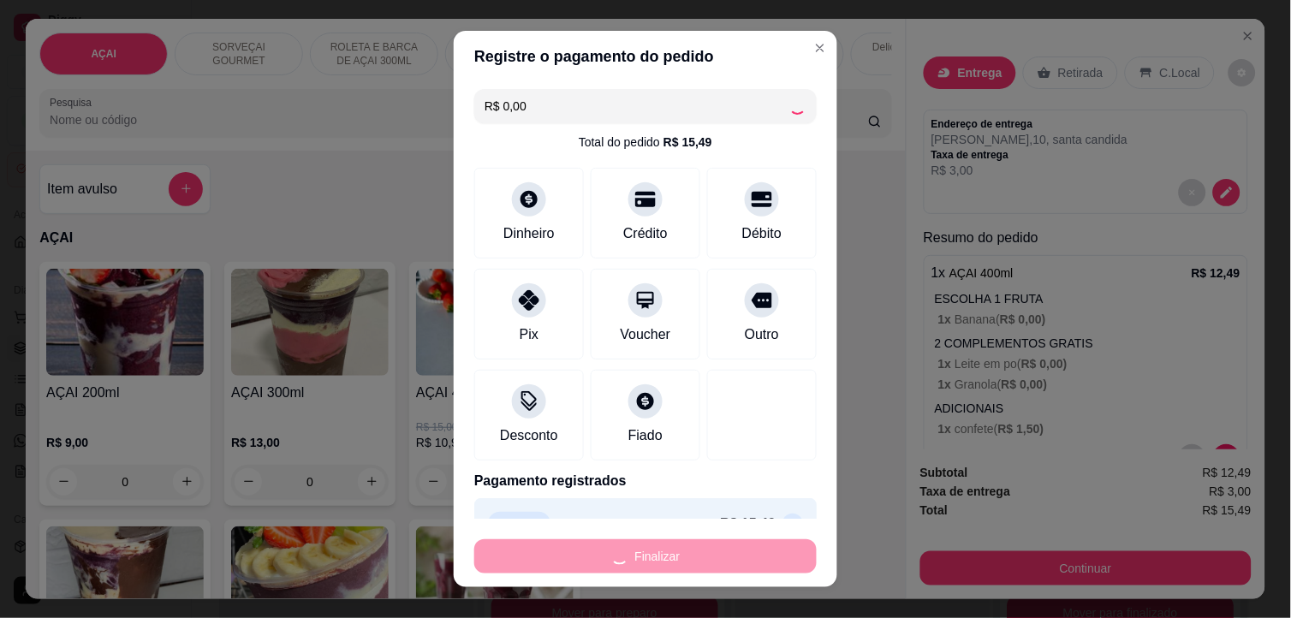
type input "-R$ 15,49"
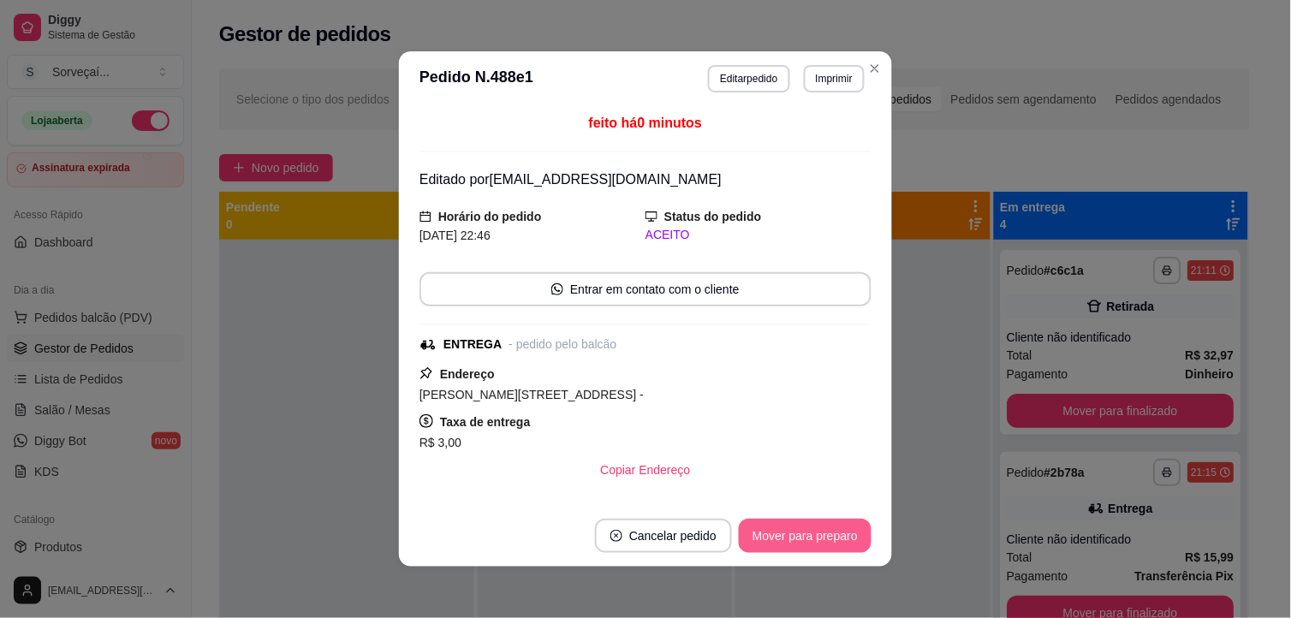
click at [817, 535] on button "Mover para preparo" at bounding box center [805, 536] width 133 height 34
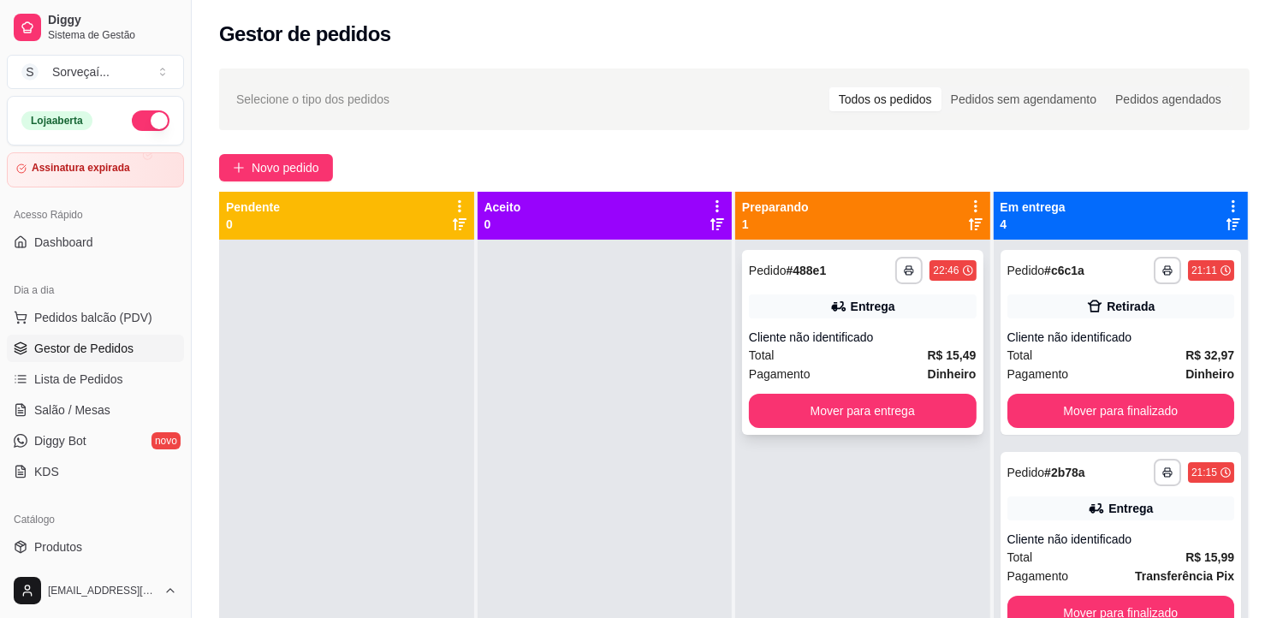
click at [878, 390] on div "**********" at bounding box center [862, 342] width 241 height 185
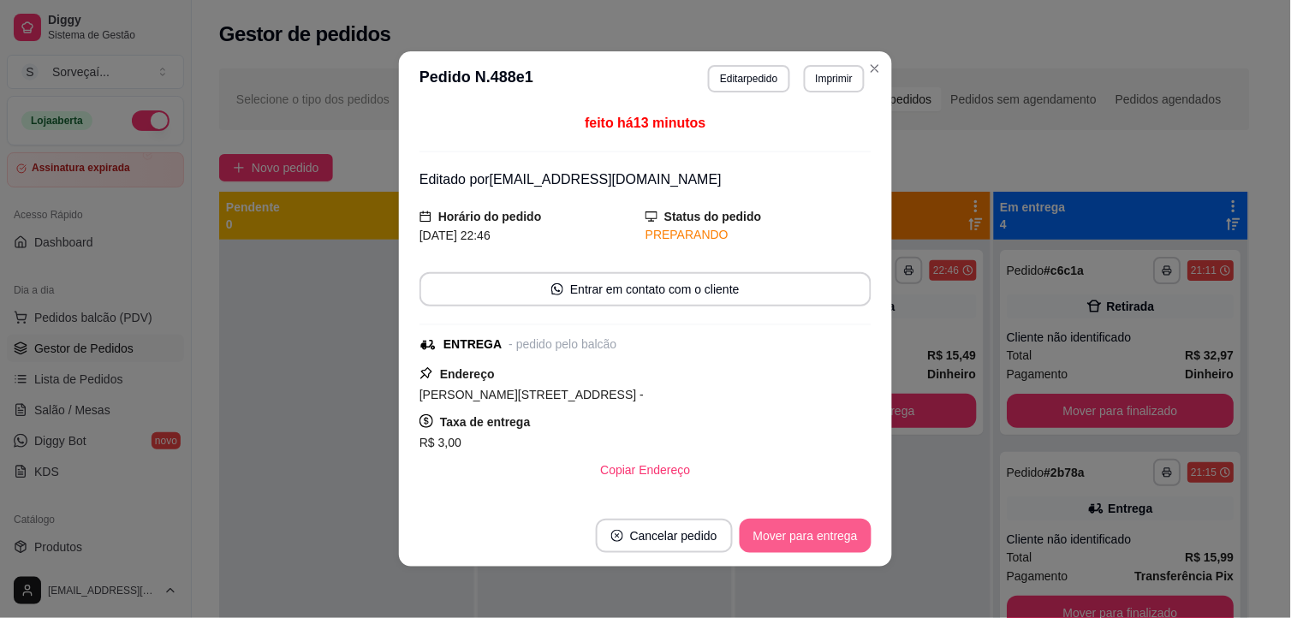
click at [853, 542] on button "Mover para entrega" at bounding box center [806, 536] width 132 height 34
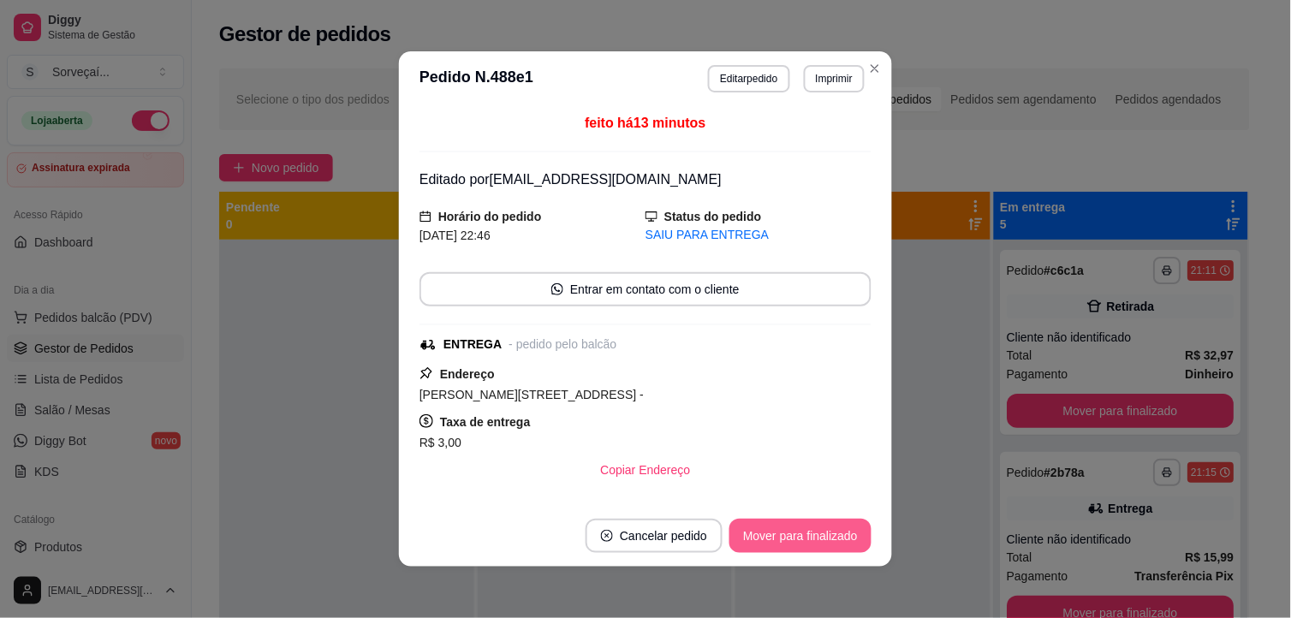
click at [850, 539] on button "Mover para finalizado" at bounding box center [800, 536] width 142 height 34
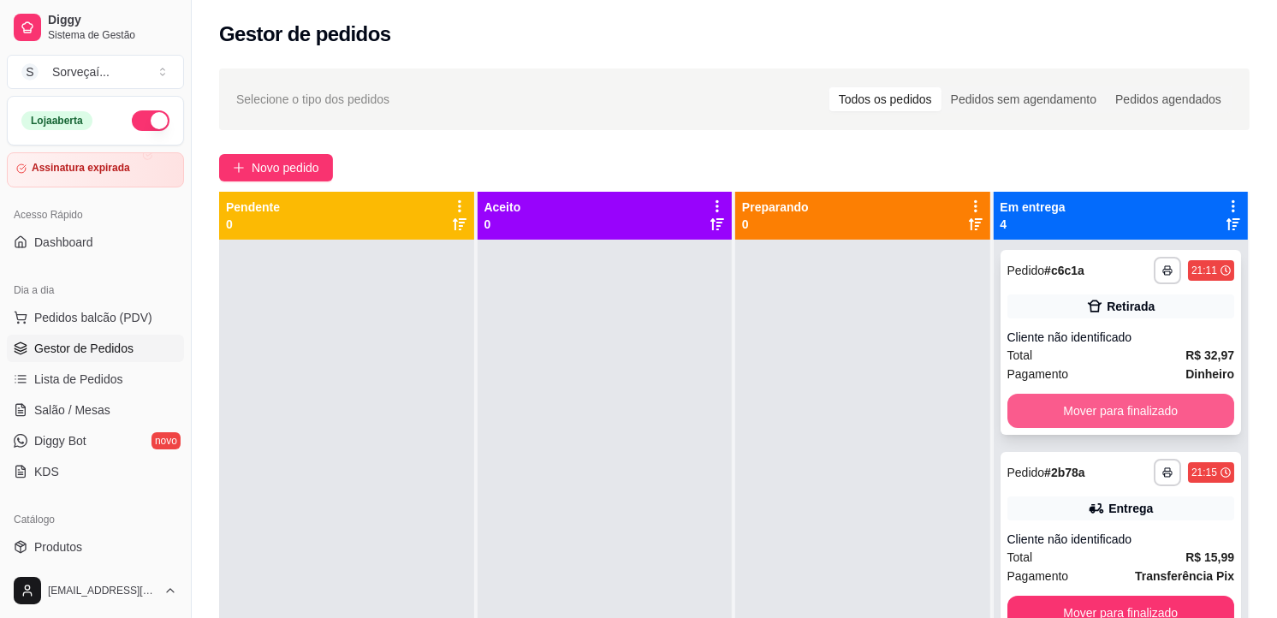
click at [1071, 399] on button "Mover para finalizado" at bounding box center [1122, 411] width 228 height 34
click at [1067, 407] on button "Mover para finalizado" at bounding box center [1120, 411] width 221 height 33
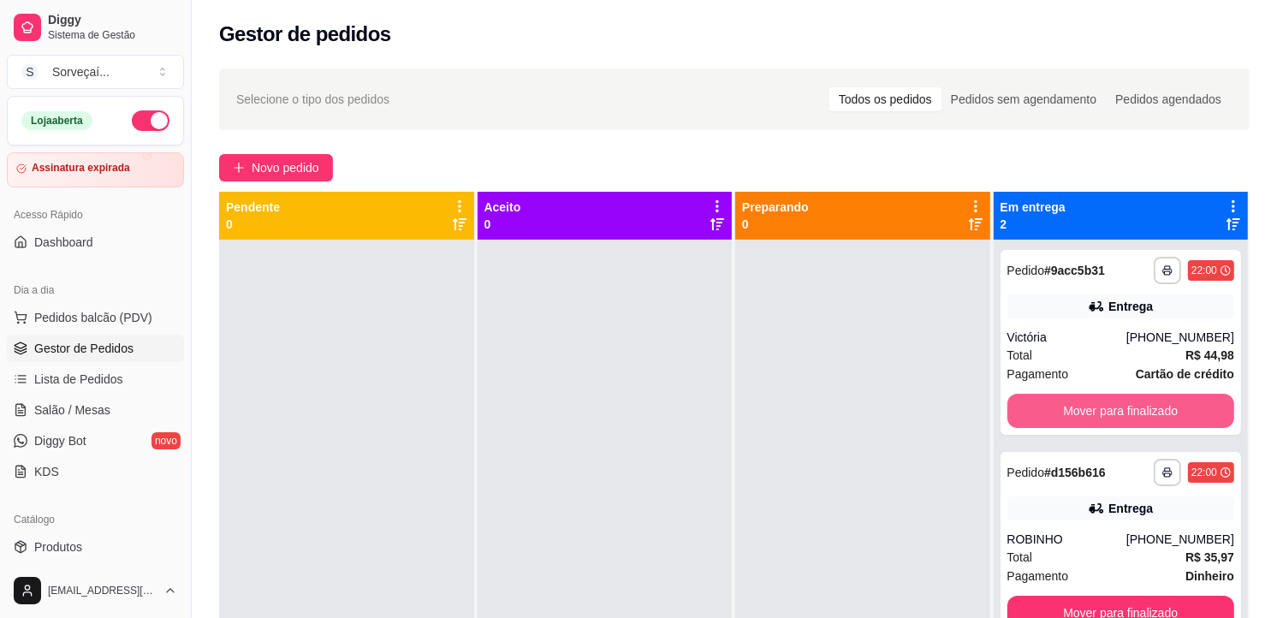
click at [1067, 407] on button "Mover para finalizado" at bounding box center [1122, 411] width 228 height 34
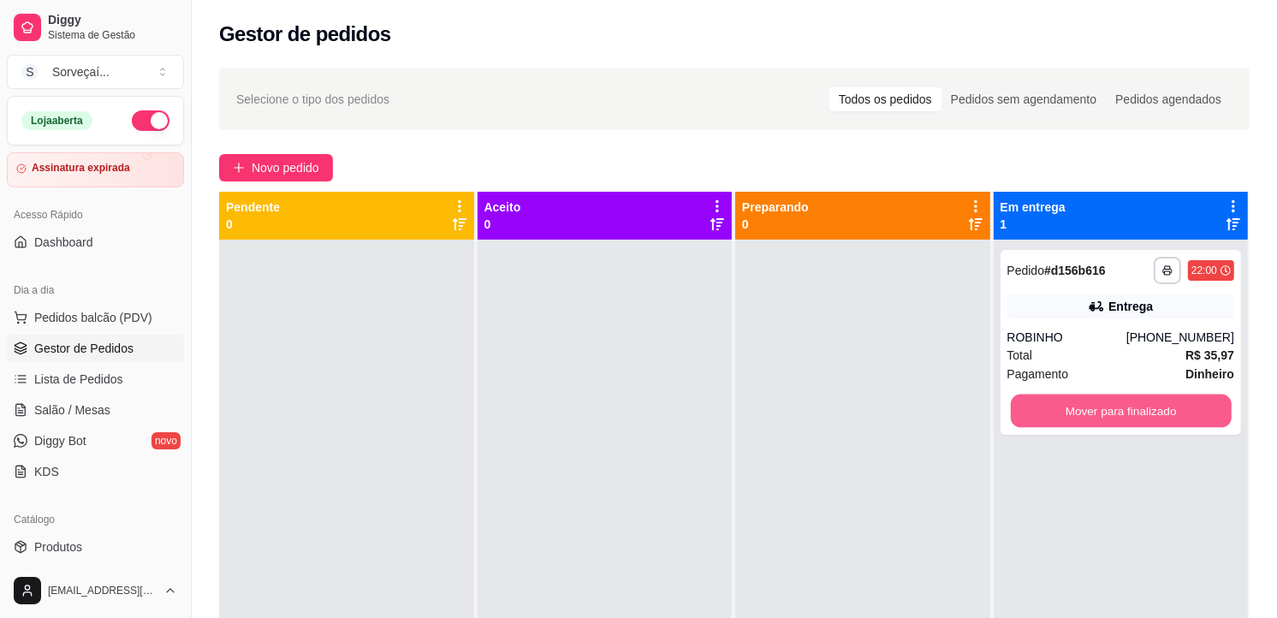
click at [1067, 407] on button "Mover para finalizado" at bounding box center [1120, 411] width 221 height 33
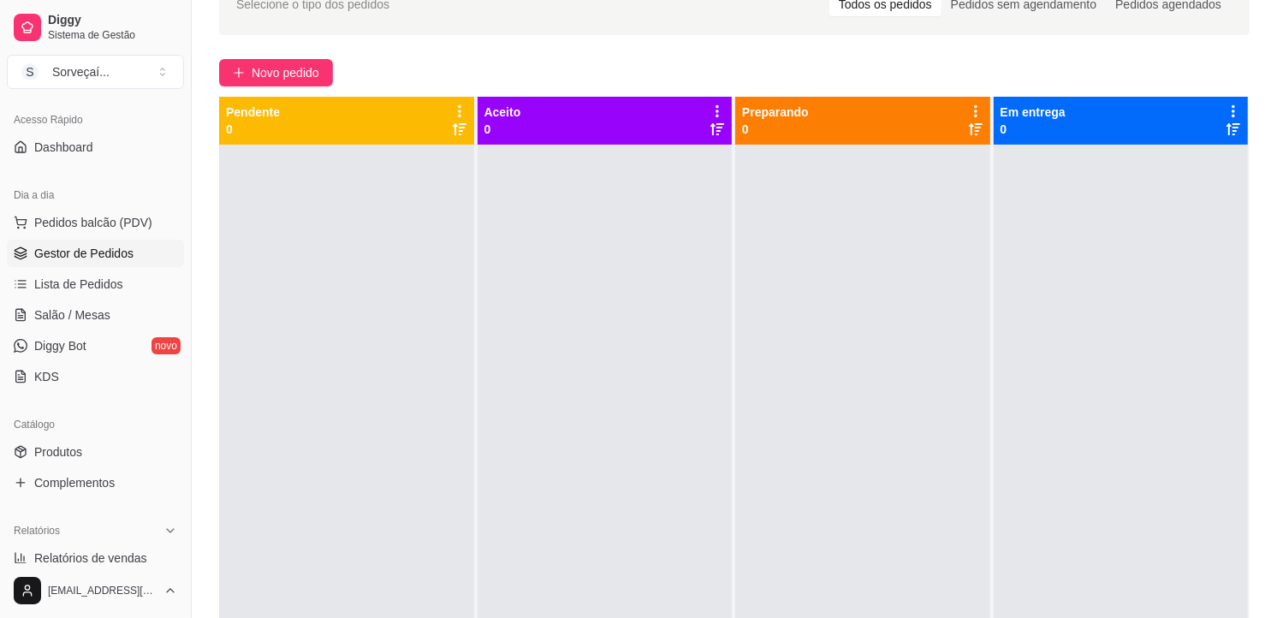
scroll to position [190, 0]
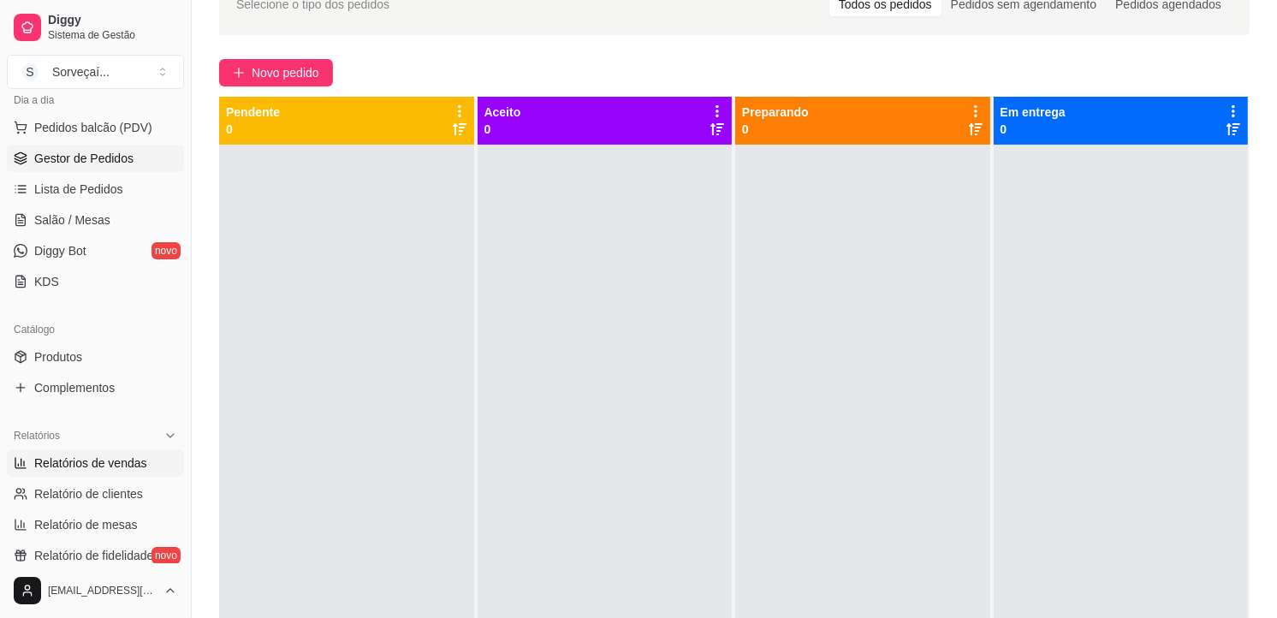
click at [94, 466] on span "Relatórios de vendas" at bounding box center [90, 463] width 113 height 17
select select "ALL"
select select "0"
